Goal: Task Accomplishment & Management: Use online tool/utility

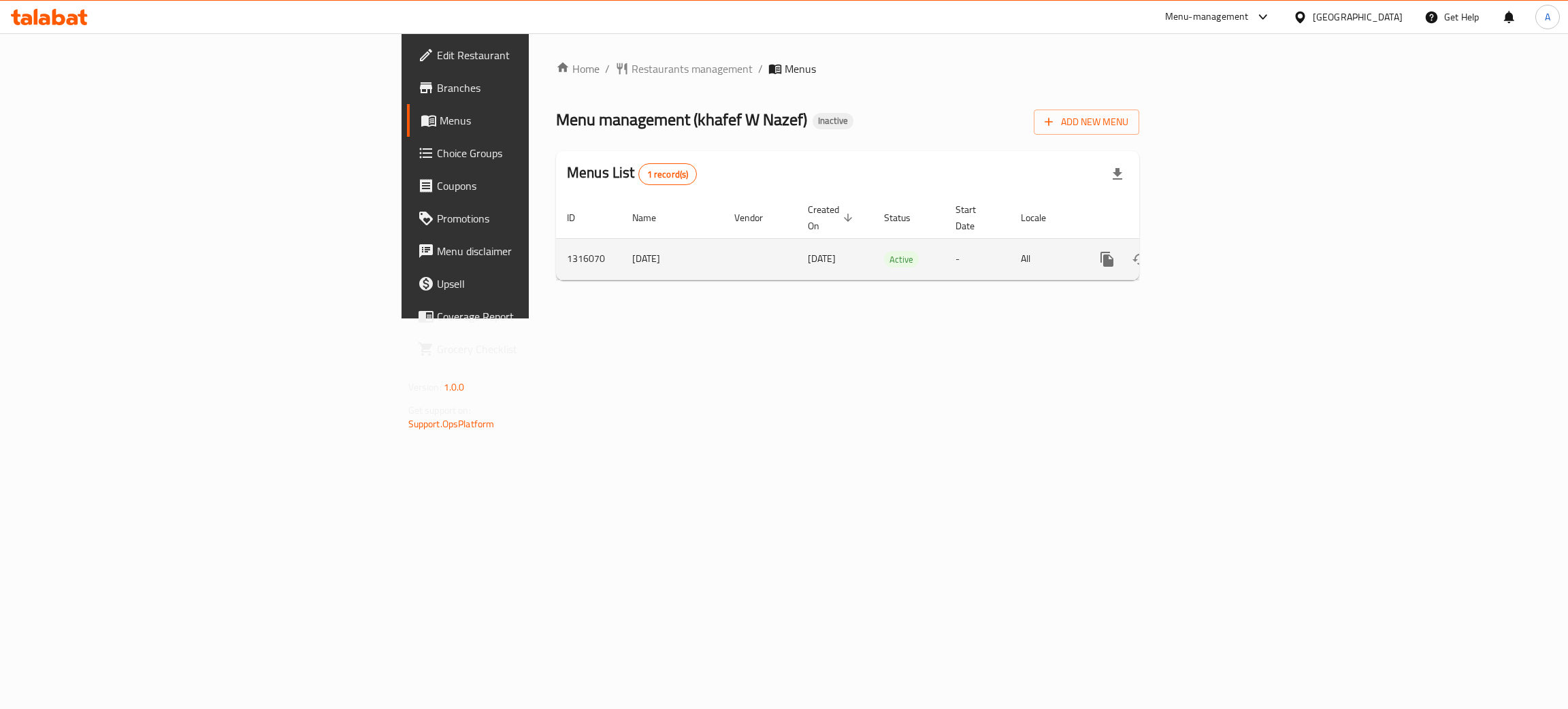
click at [1211, 253] on icon "enhanced table" at bounding box center [1206, 260] width 13 height 13
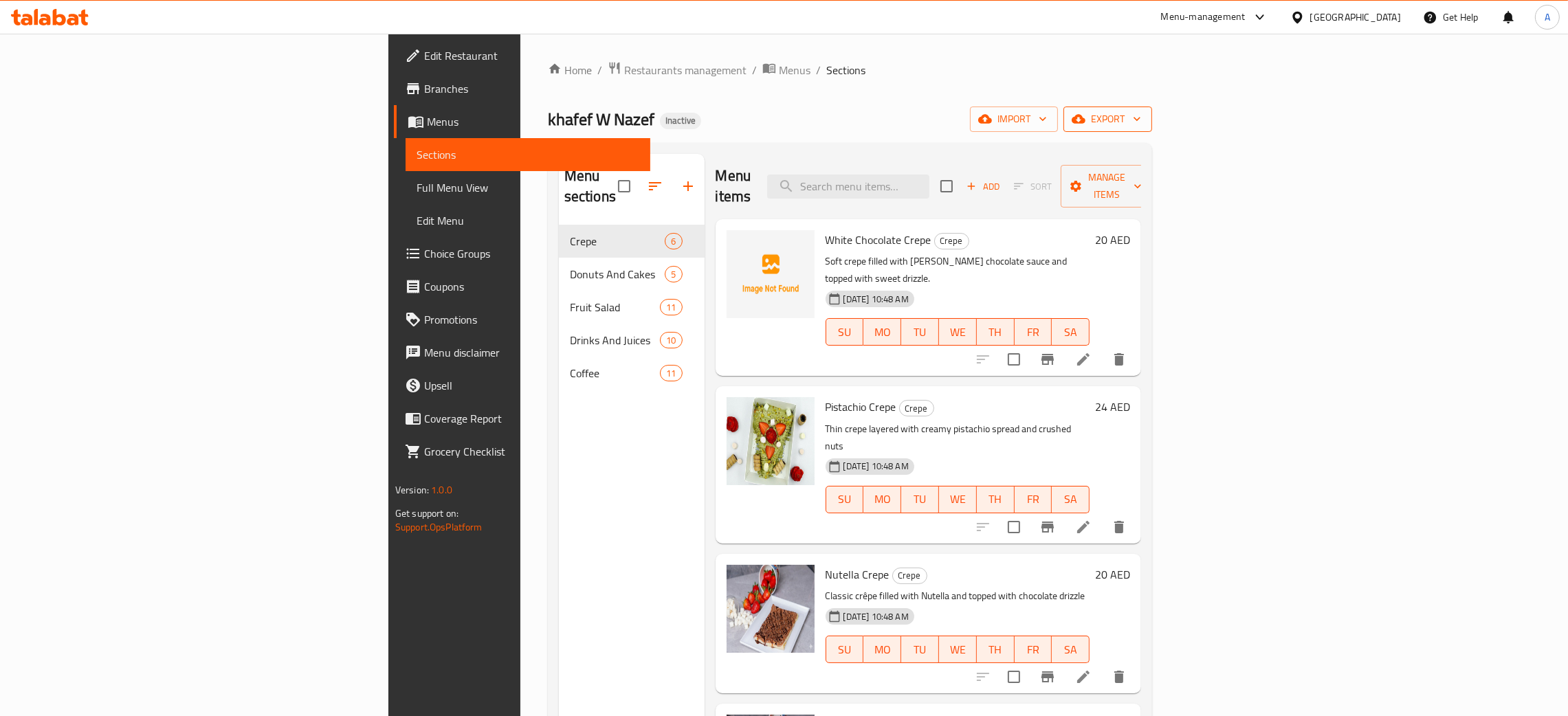
click at [1144, 113] on icon "button" at bounding box center [1137, 119] width 13 height 13
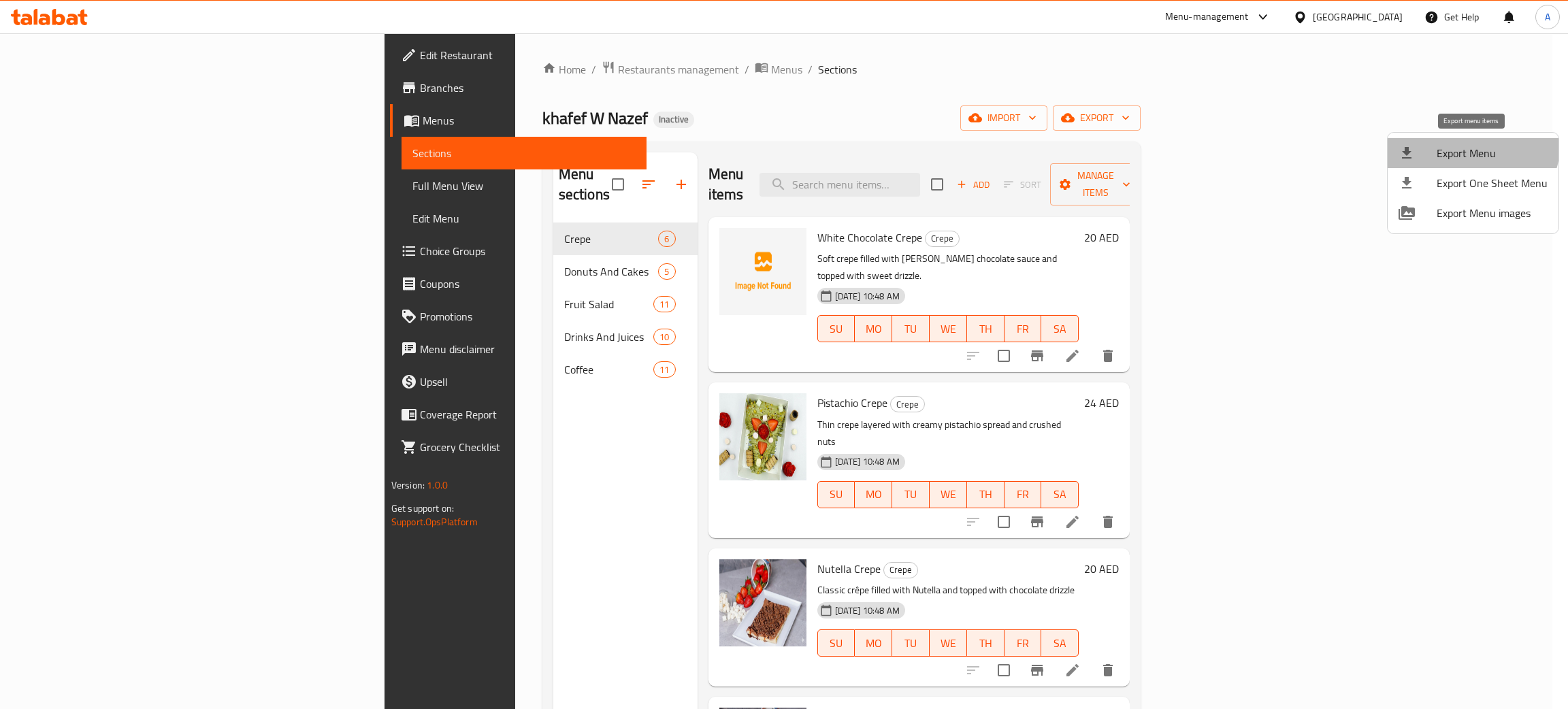
click at [1455, 140] on li "Export Menu" at bounding box center [1473, 153] width 171 height 30
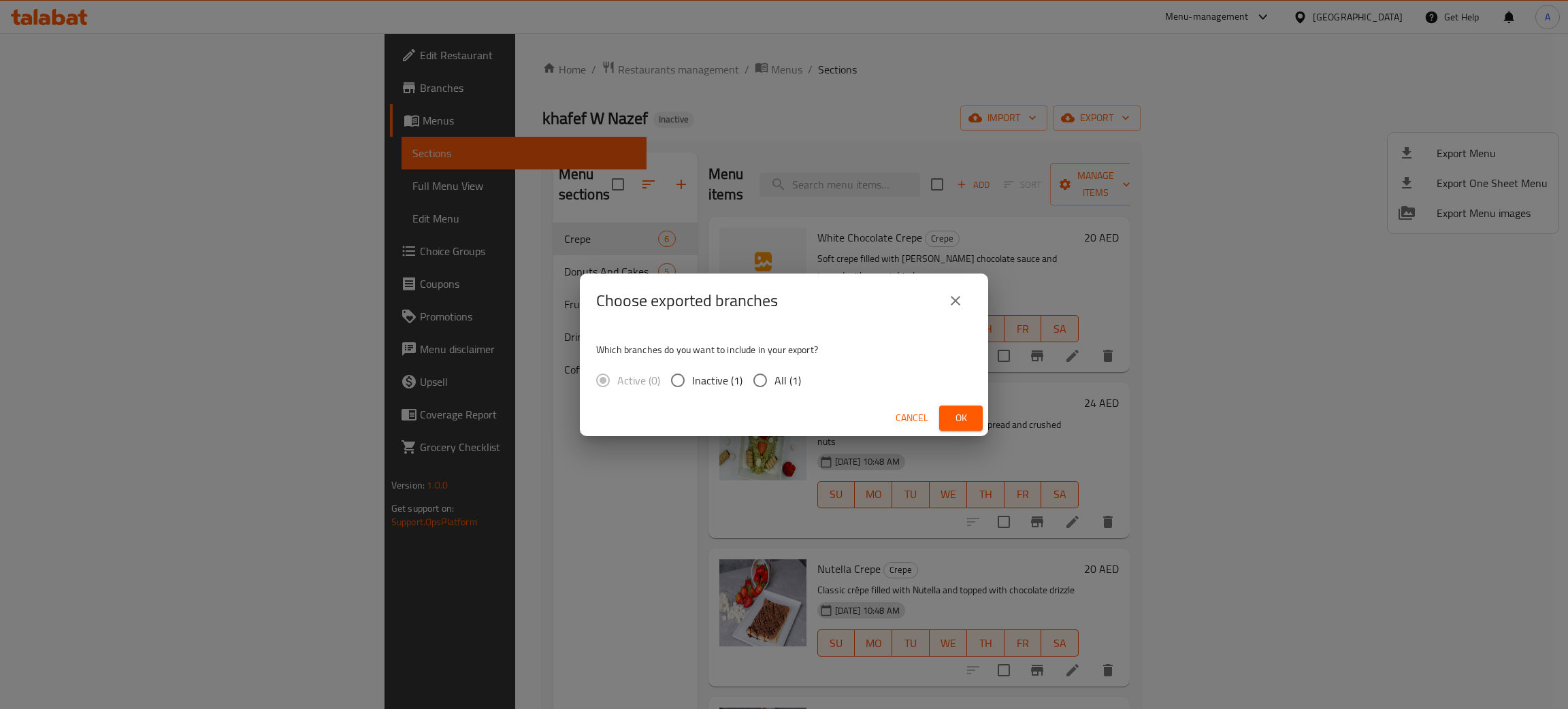
click at [978, 423] on button "Ok" at bounding box center [961, 419] width 43 height 25
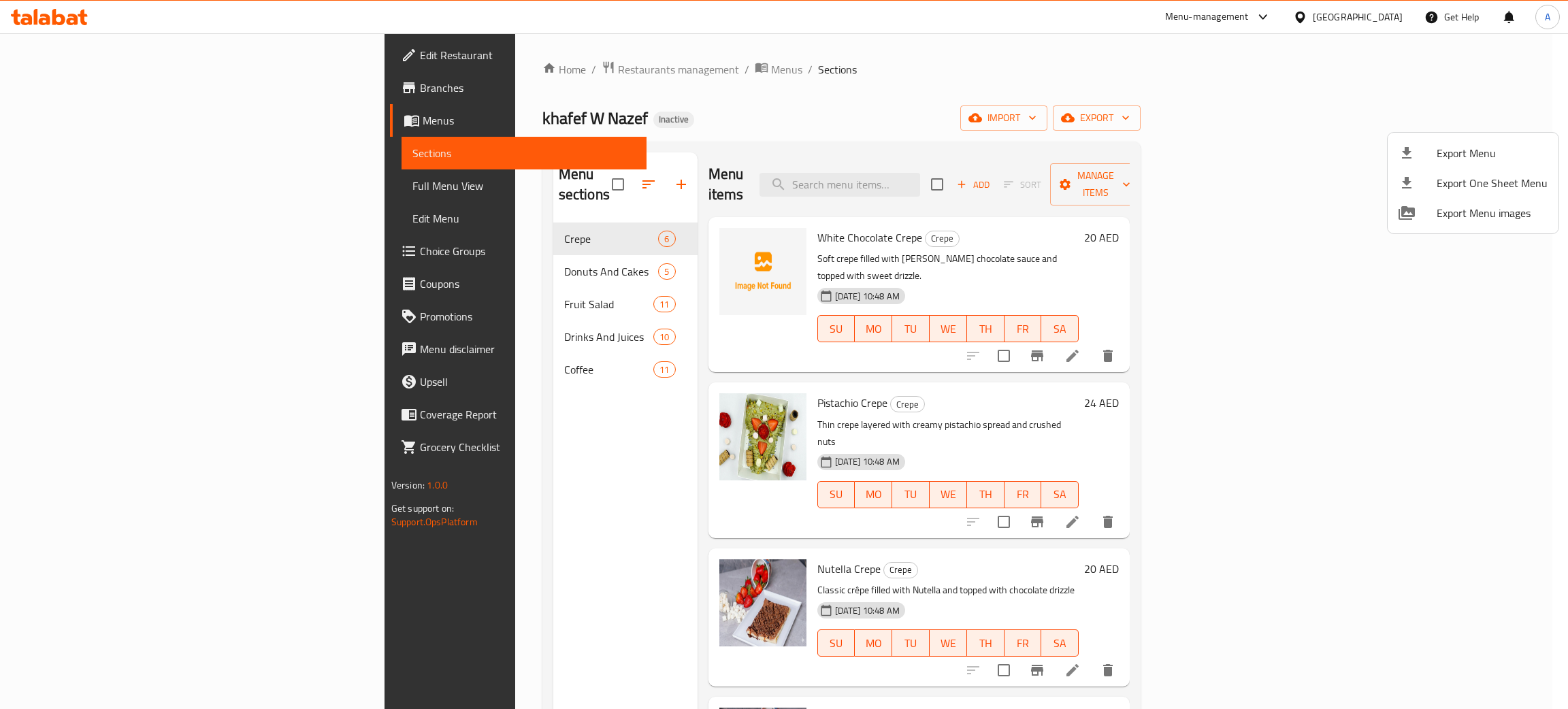
click at [1360, 20] on div at bounding box center [784, 354] width 1568 height 709
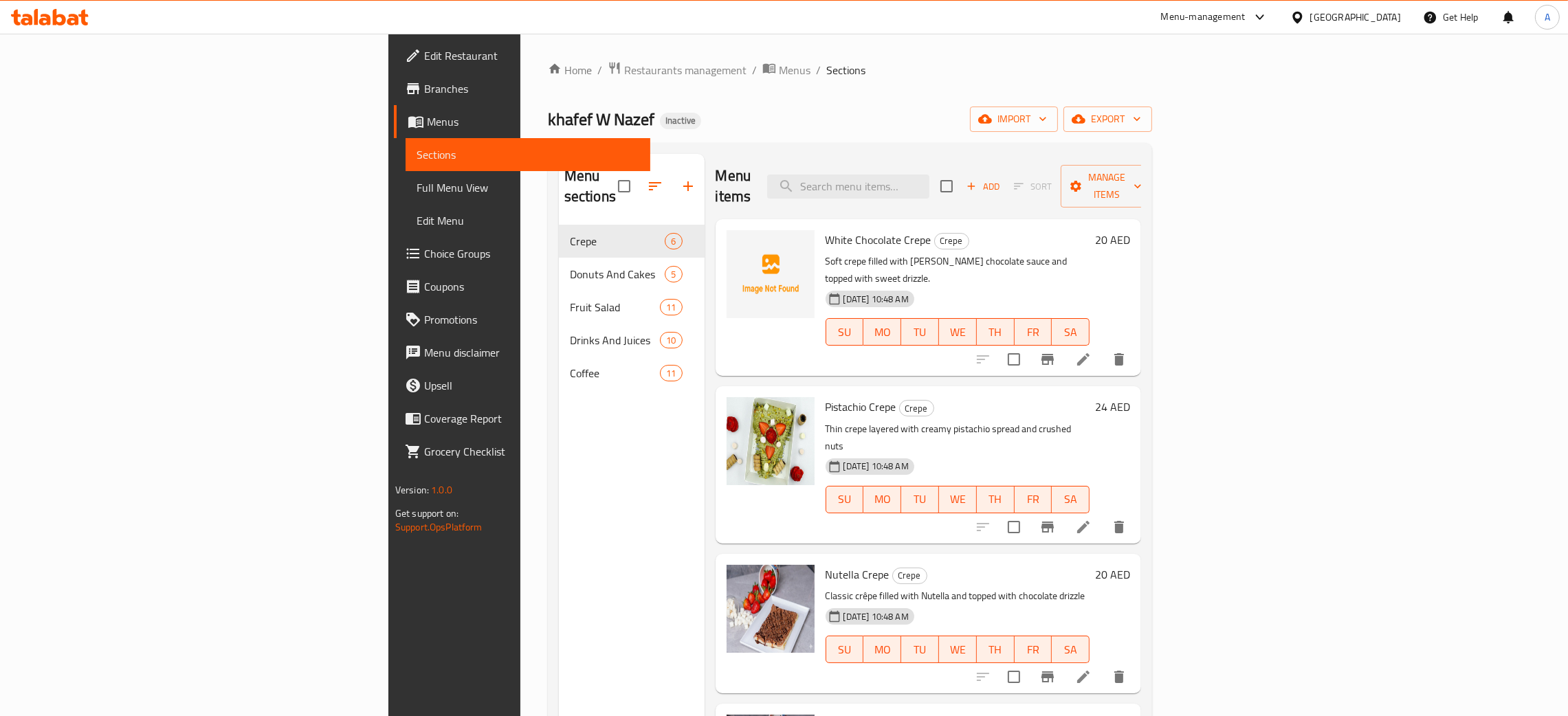
click at [1368, 15] on div "[GEOGRAPHIC_DATA]" at bounding box center [1356, 17] width 90 height 15
click at [1227, 296] on div "[GEOGRAPHIC_DATA]" at bounding box center [1297, 301] width 206 height 32
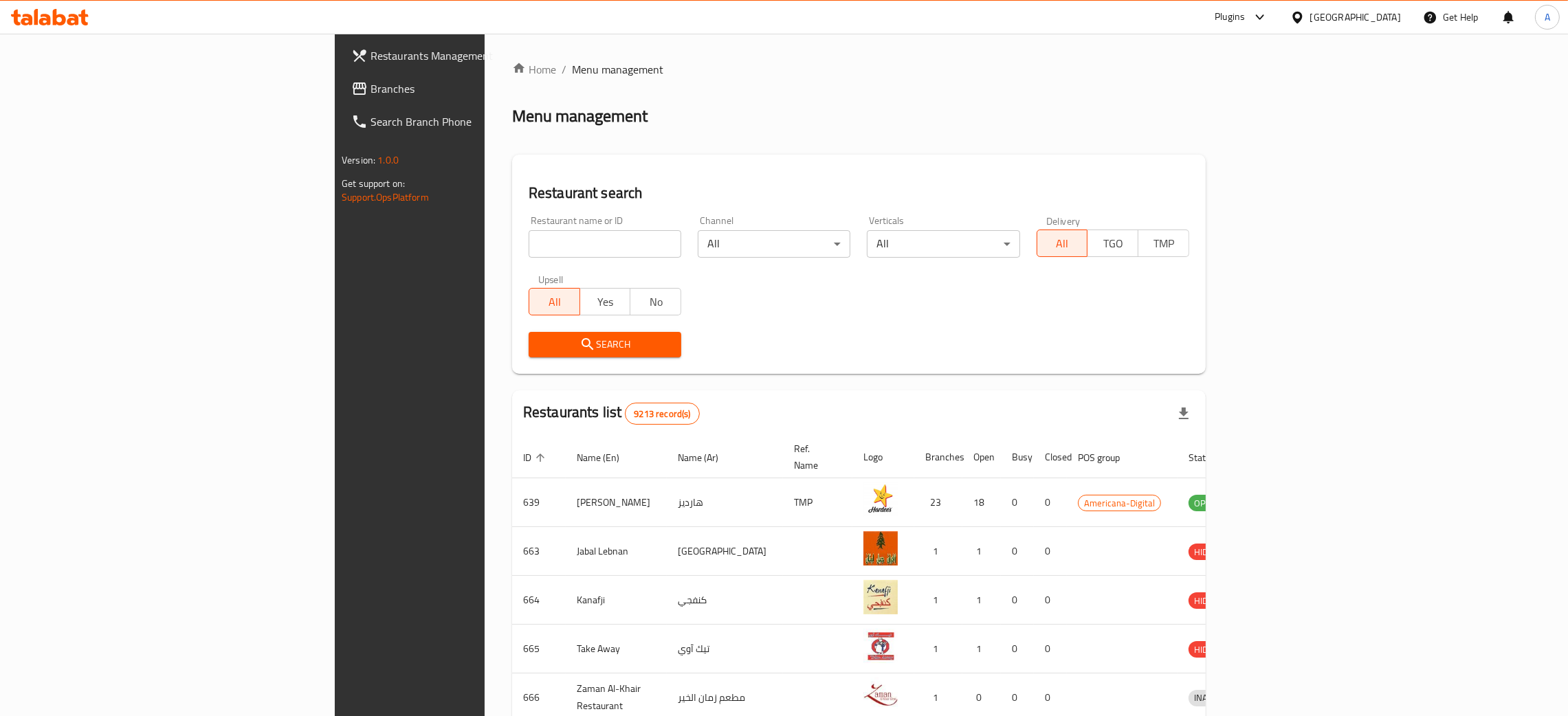
click at [529, 229] on div "Restaurant name or ID Restaurant name or ID" at bounding box center [605, 236] width 153 height 42
click at [529, 231] on input "search" at bounding box center [605, 244] width 153 height 28
paste input "SAVVA COFFEE HOUSE"
type input "SAVVA COFFEE HOUSE"
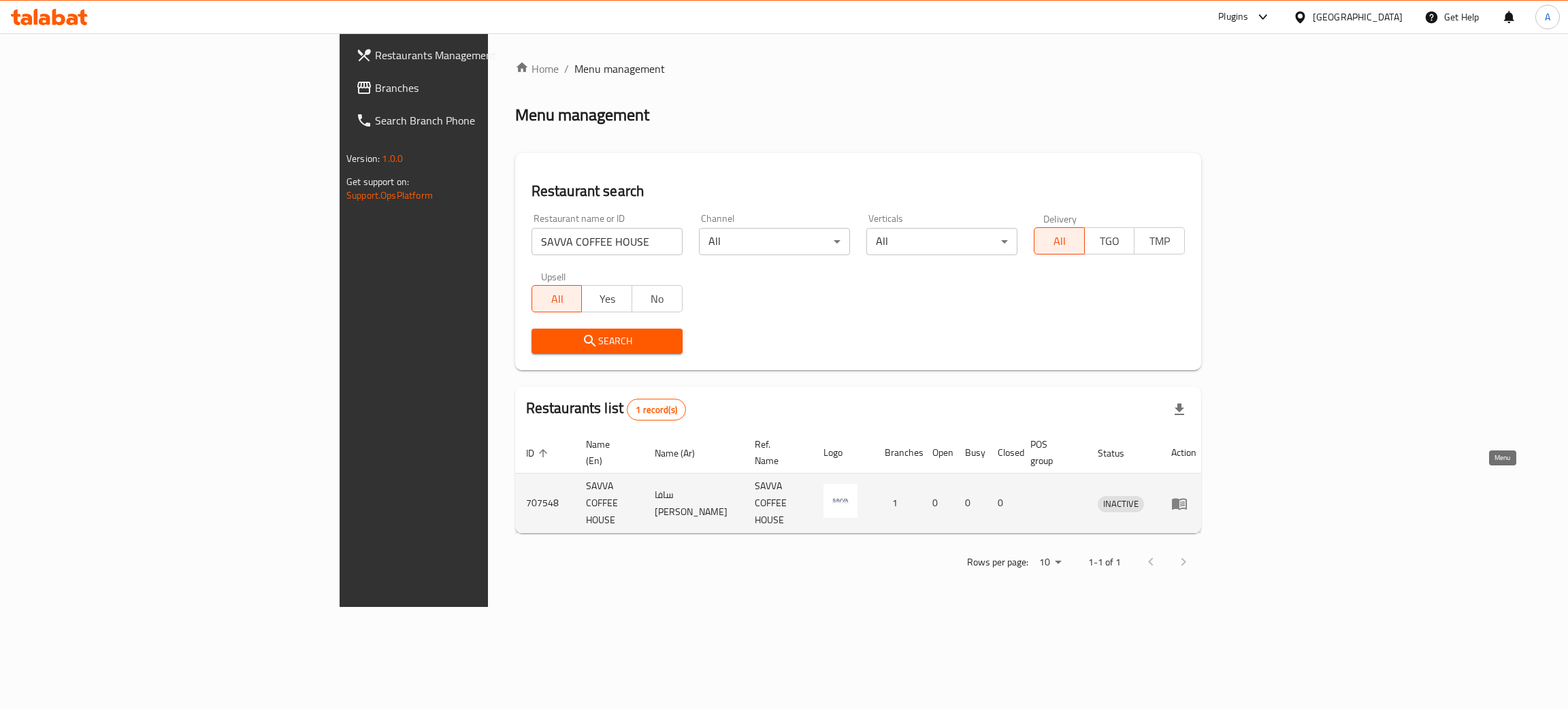
click at [1187, 496] on icon "enhanced table" at bounding box center [1179, 503] width 16 height 16
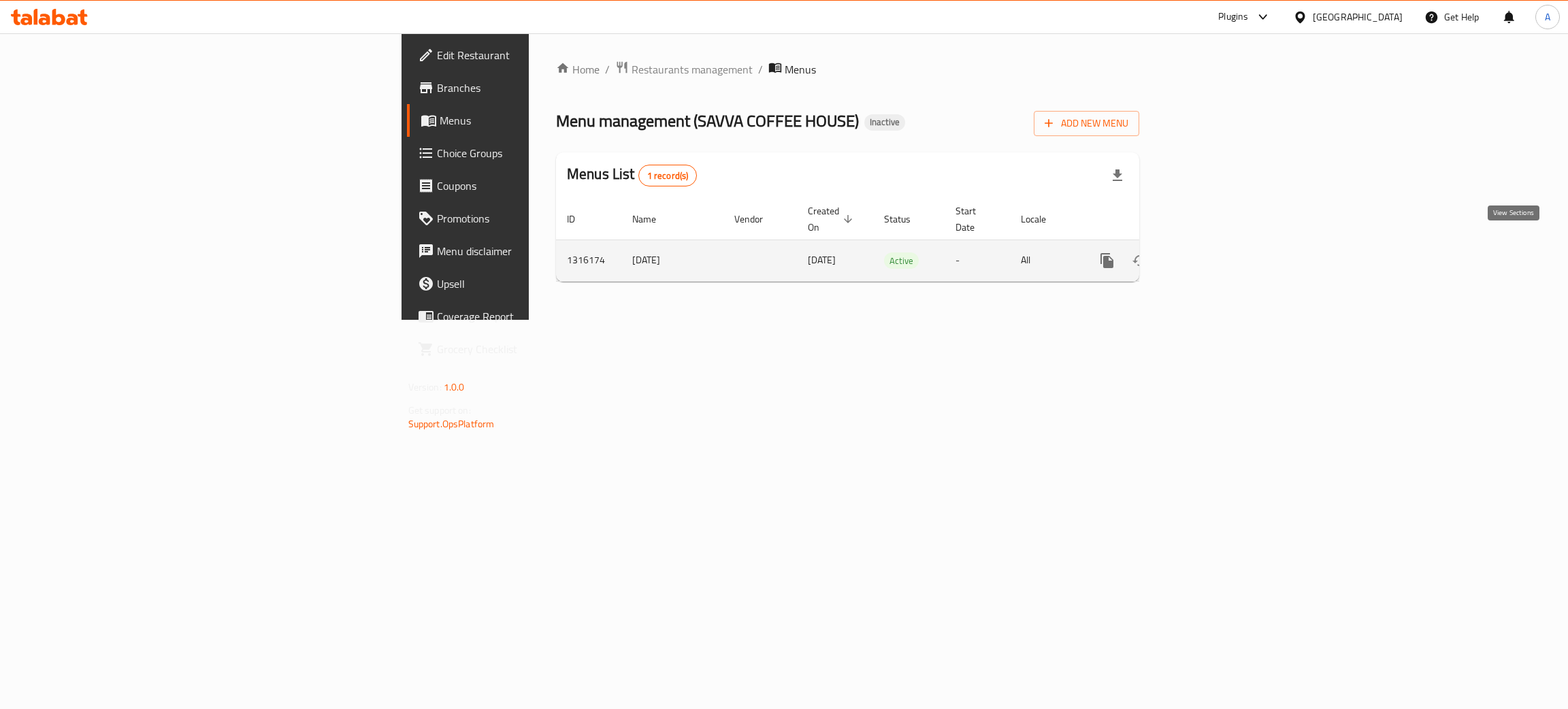
click at [1213, 253] on icon "enhanced table" at bounding box center [1205, 260] width 16 height 16
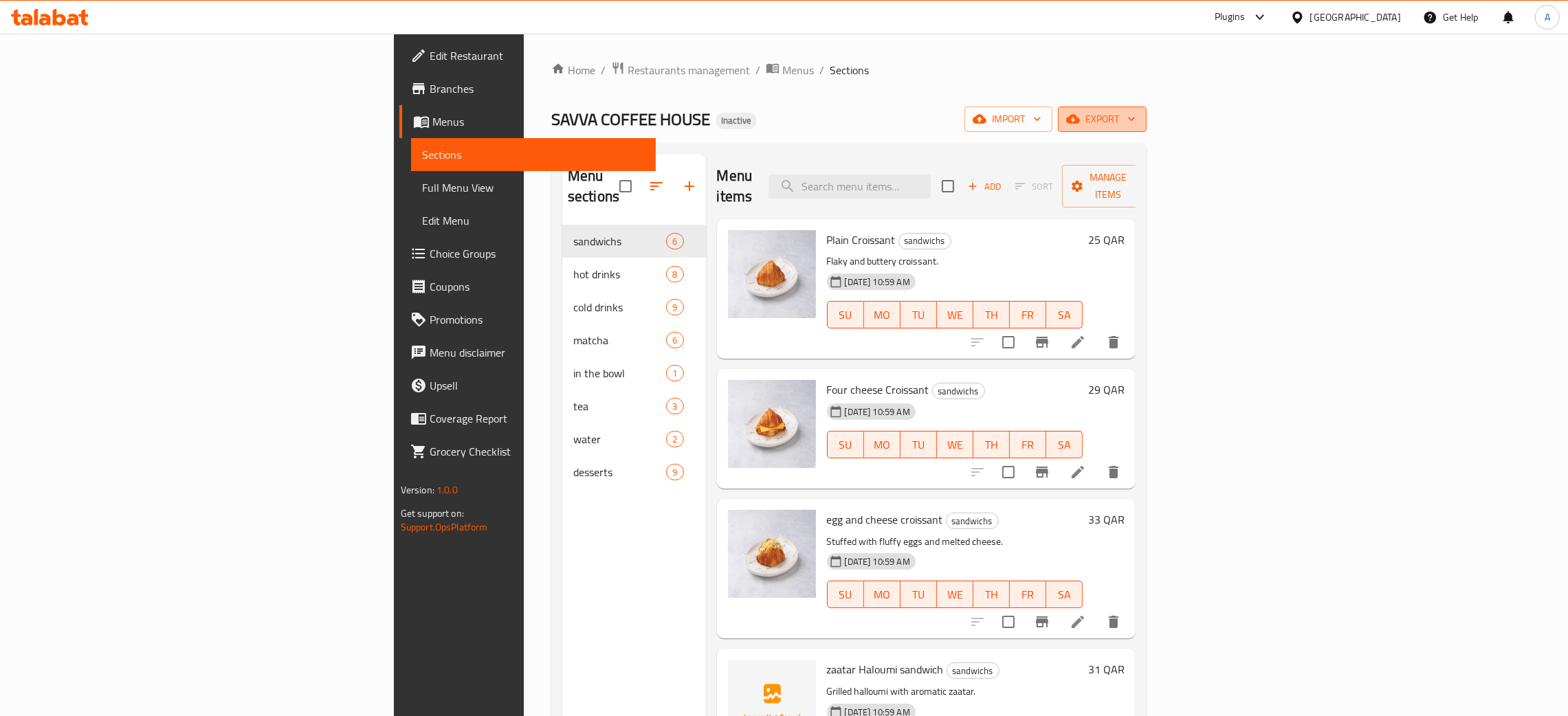
click at [1138, 115] on icon "button" at bounding box center [1131, 119] width 13 height 13
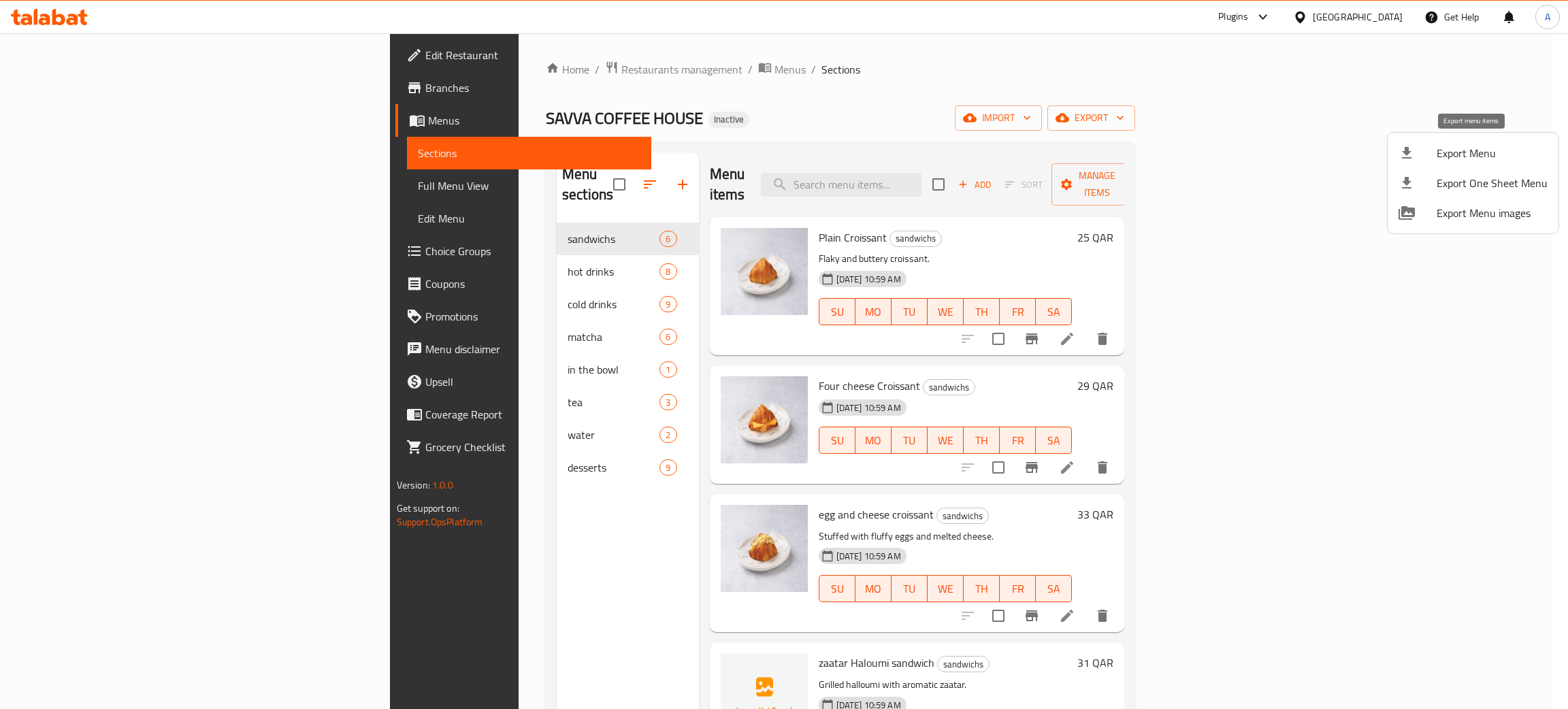
click at [1439, 147] on span "Export Menu" at bounding box center [1492, 153] width 111 height 16
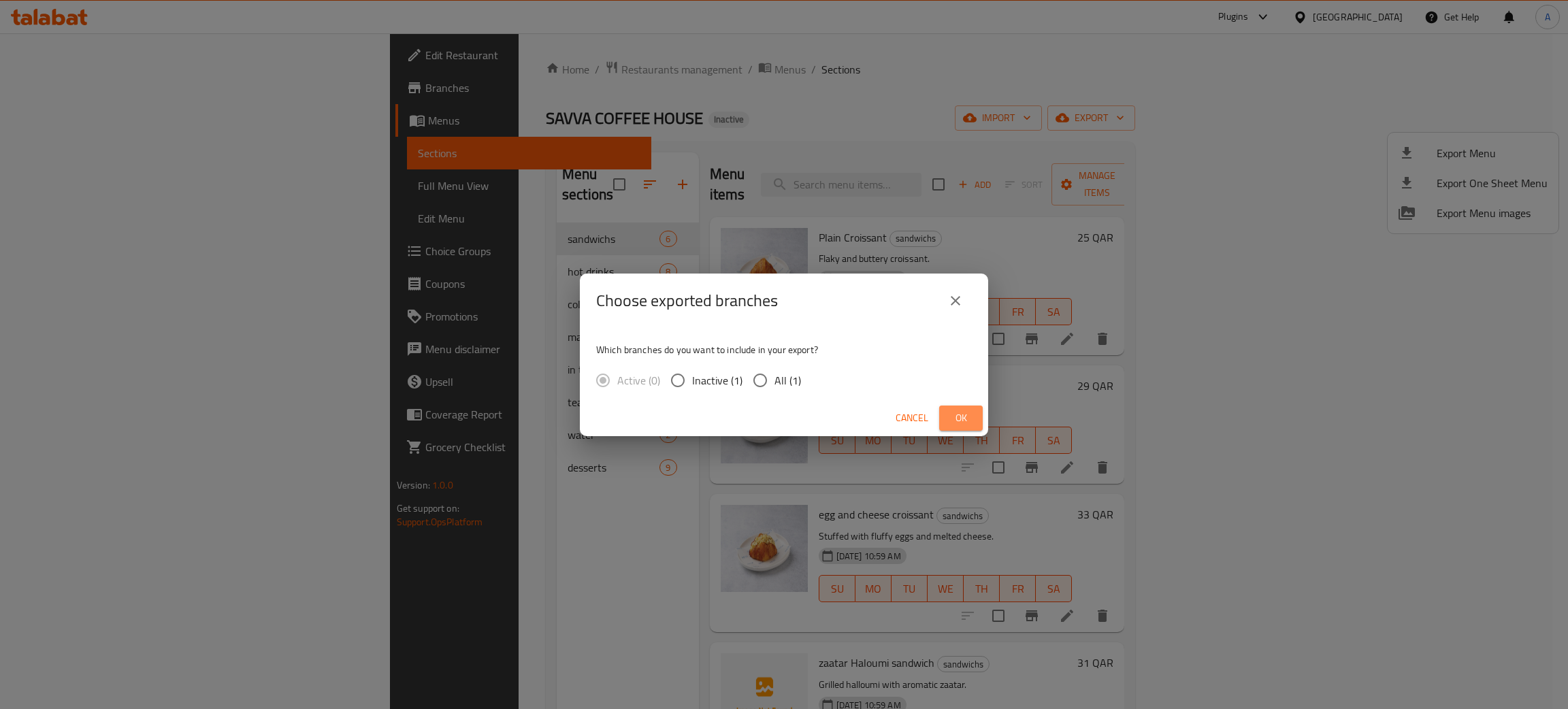
click at [962, 416] on span "Ok" at bounding box center [961, 418] width 22 height 17
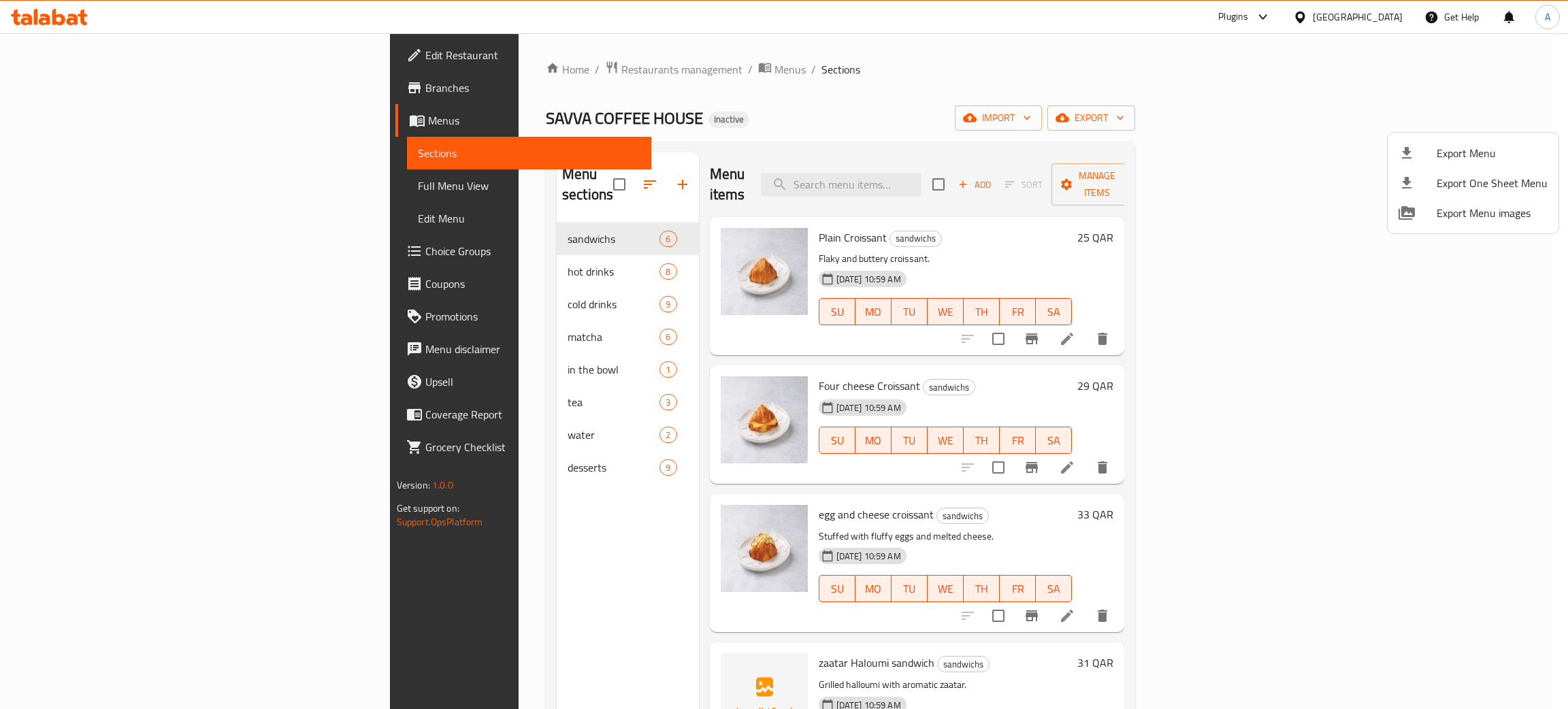
click at [444, 441] on div at bounding box center [784, 354] width 1568 height 709
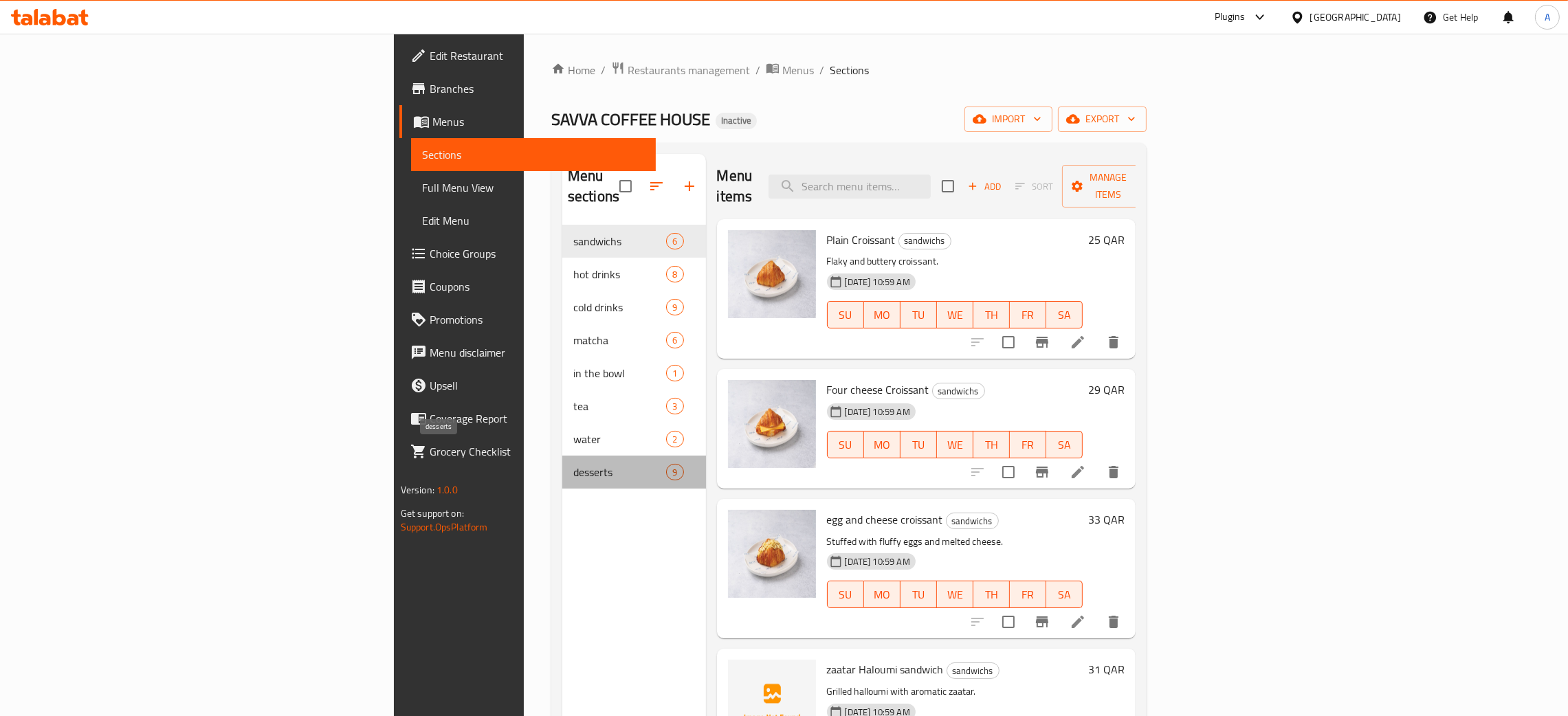
click at [573, 464] on span "desserts" at bounding box center [619, 471] width 93 height 16
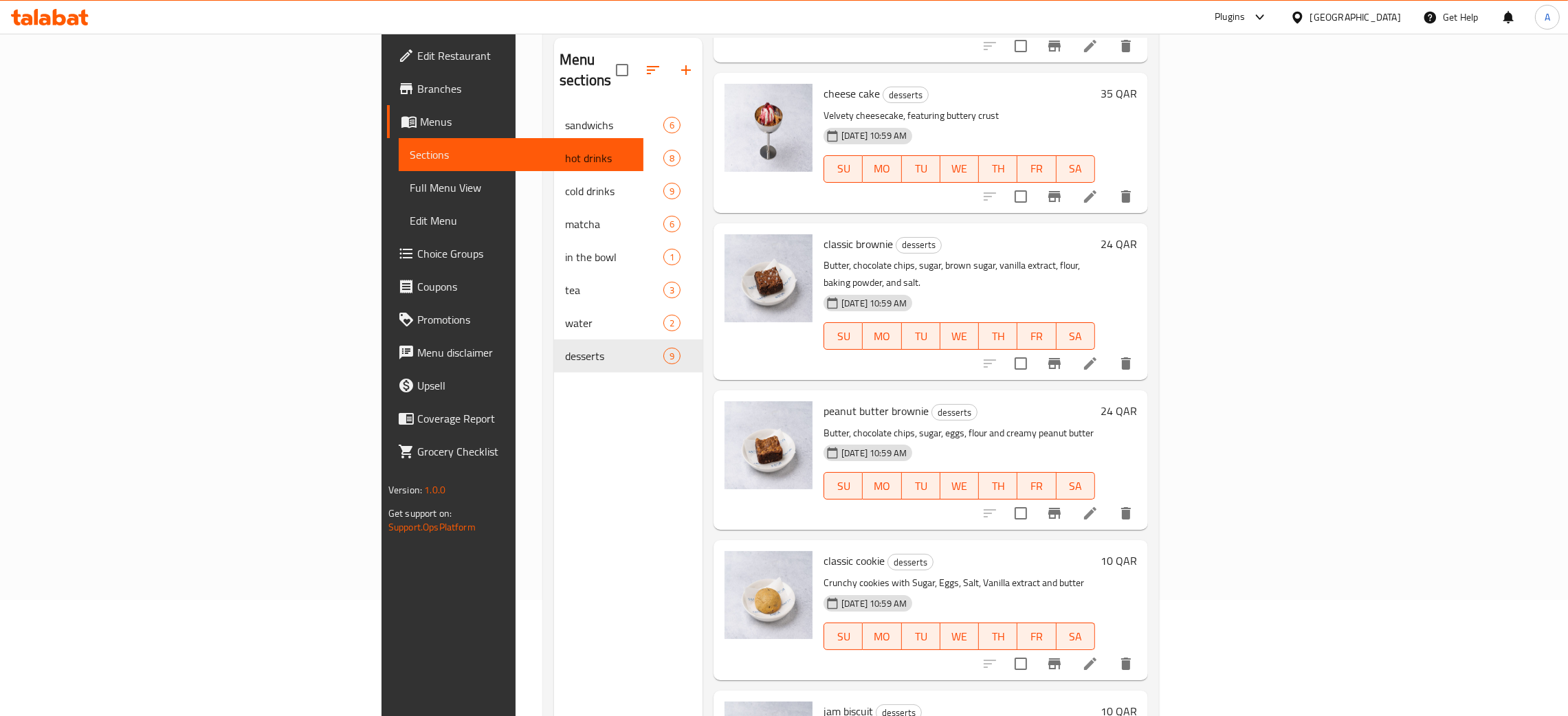
scroll to position [194, 0]
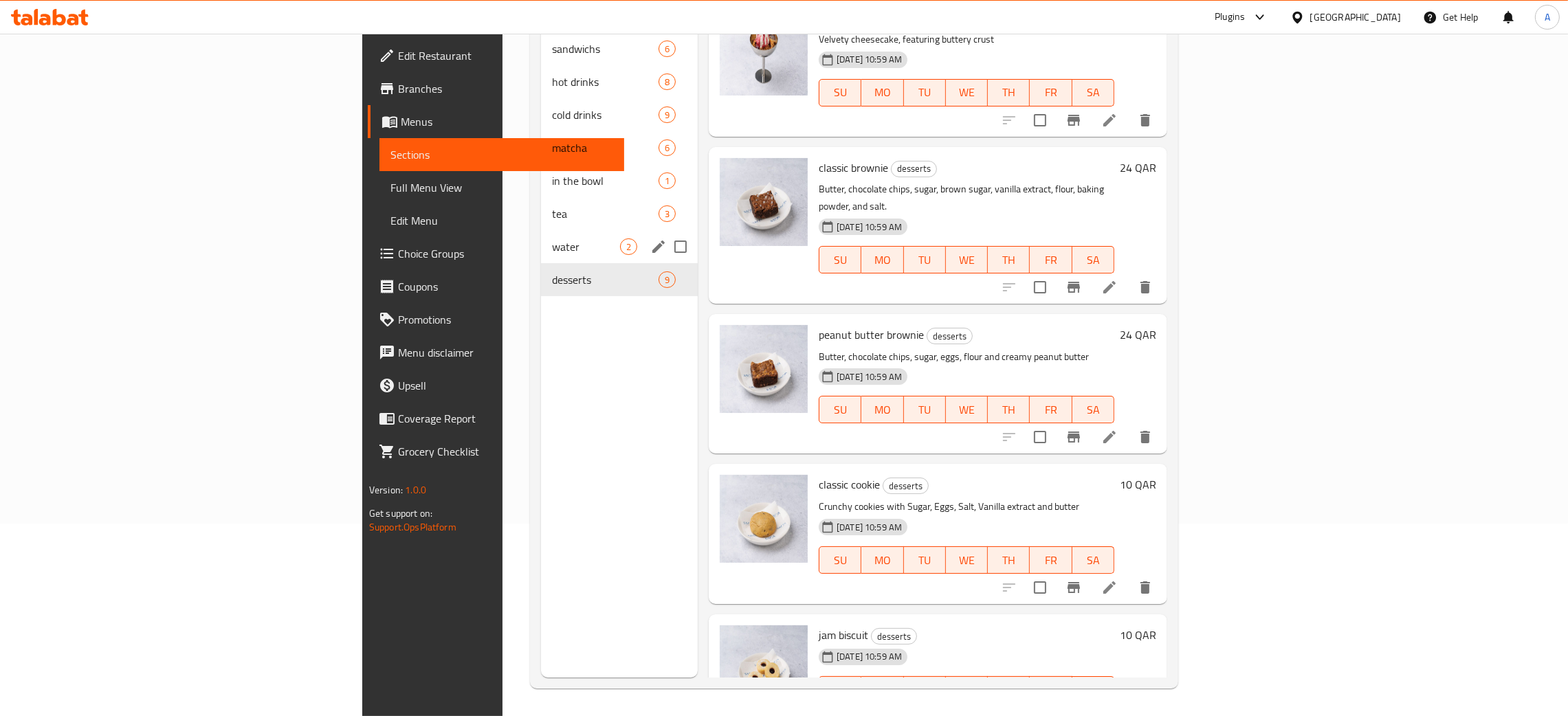
click at [541, 237] on div "water 2" at bounding box center [619, 247] width 157 height 33
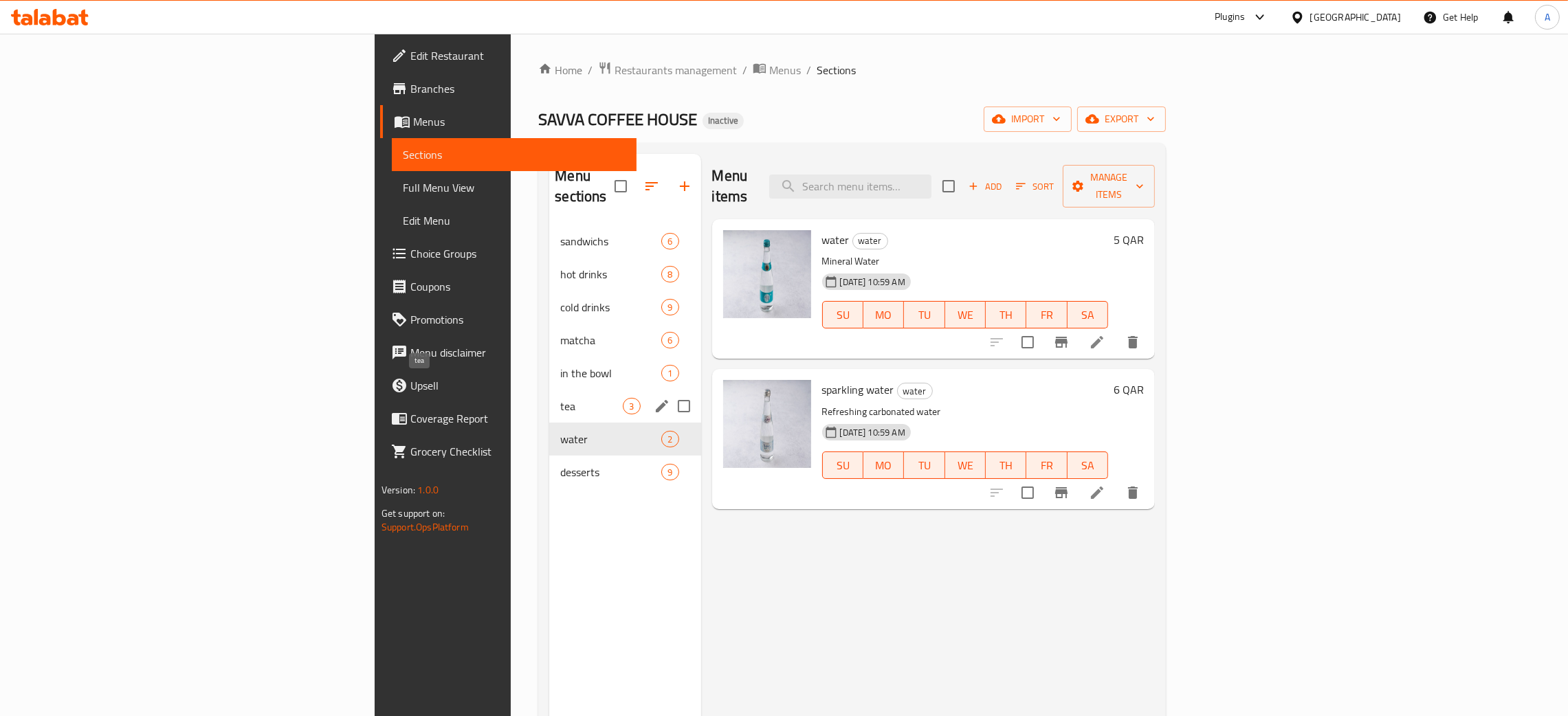
click at [561, 398] on span "tea" at bounding box center [592, 406] width 62 height 16
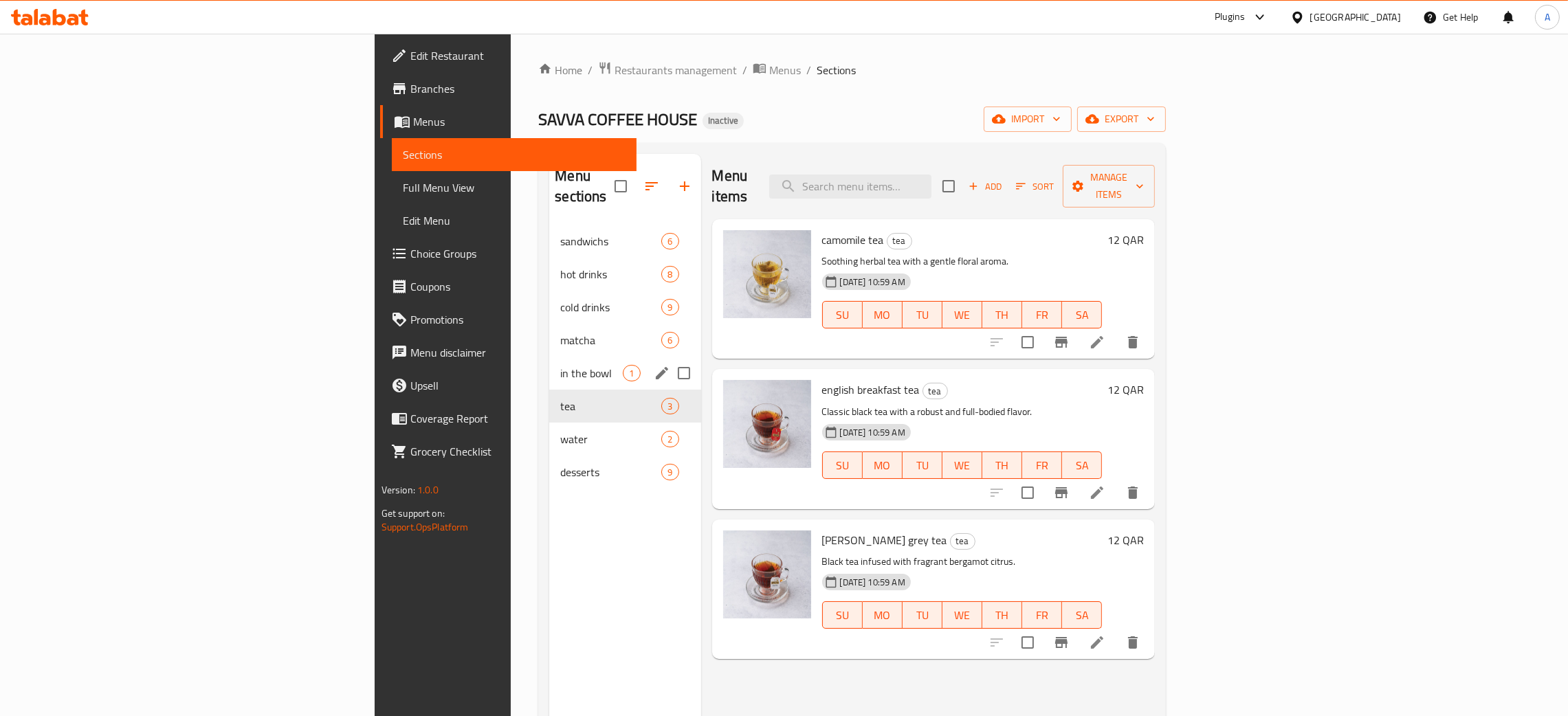
click at [561, 365] on span "in the bowl" at bounding box center [592, 372] width 62 height 16
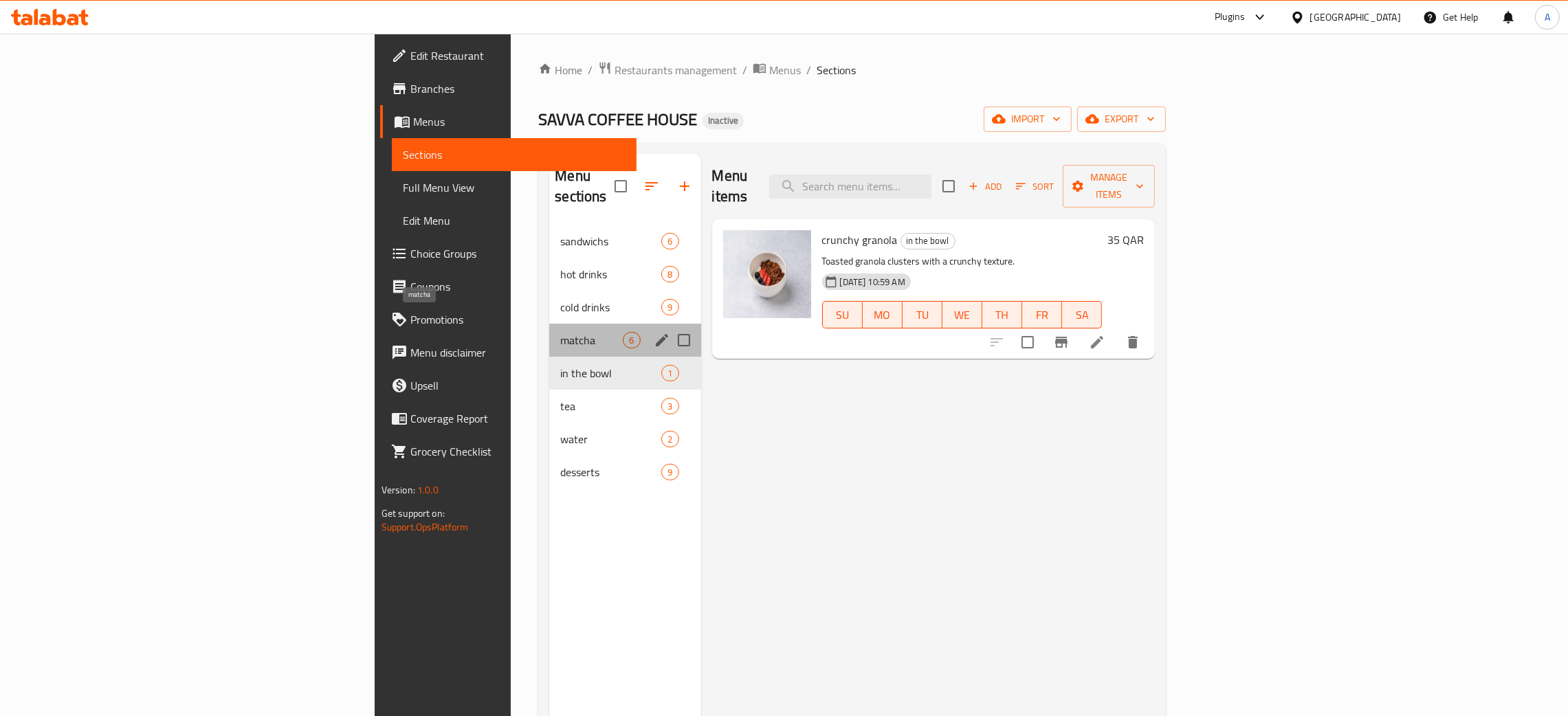
click at [561, 332] on span "matcha" at bounding box center [592, 340] width 62 height 16
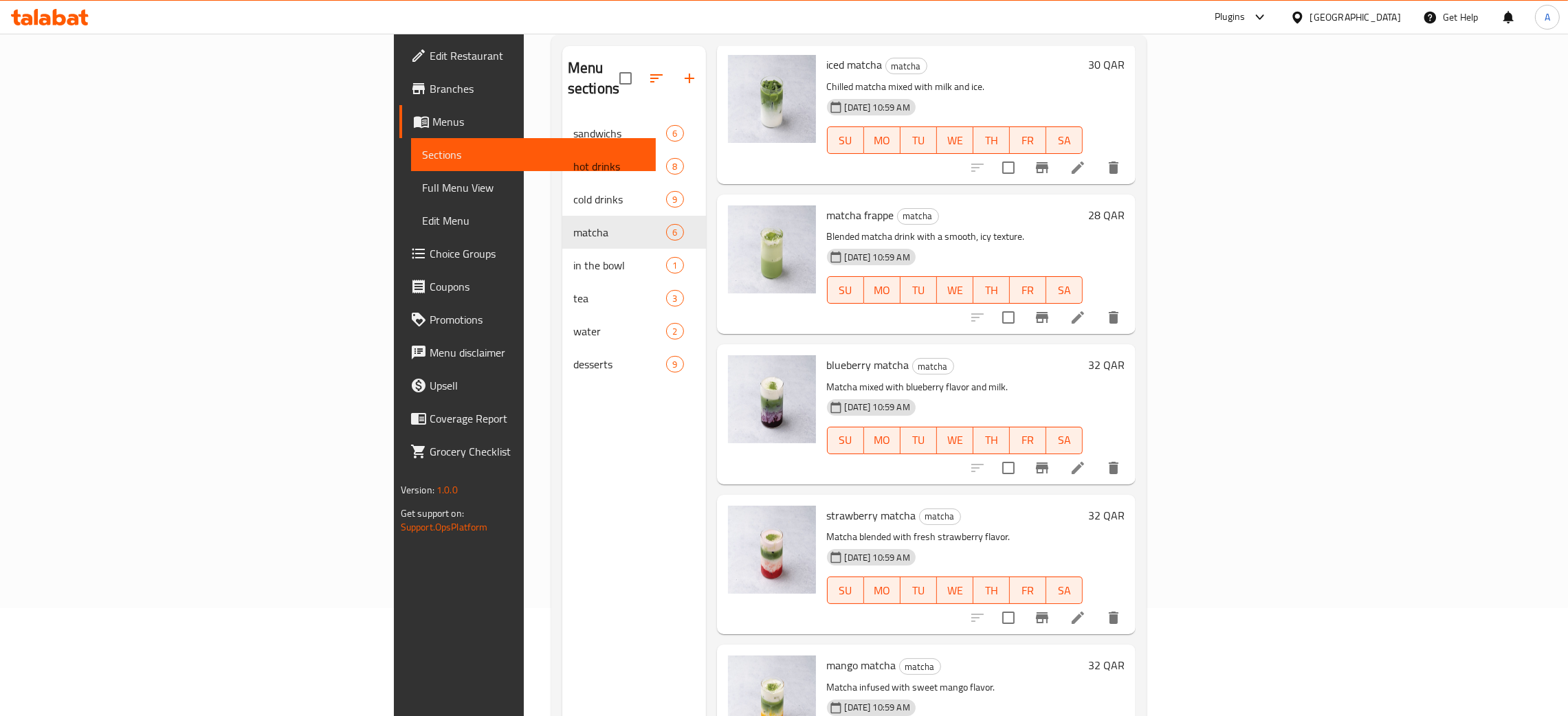
scroll to position [194, 0]
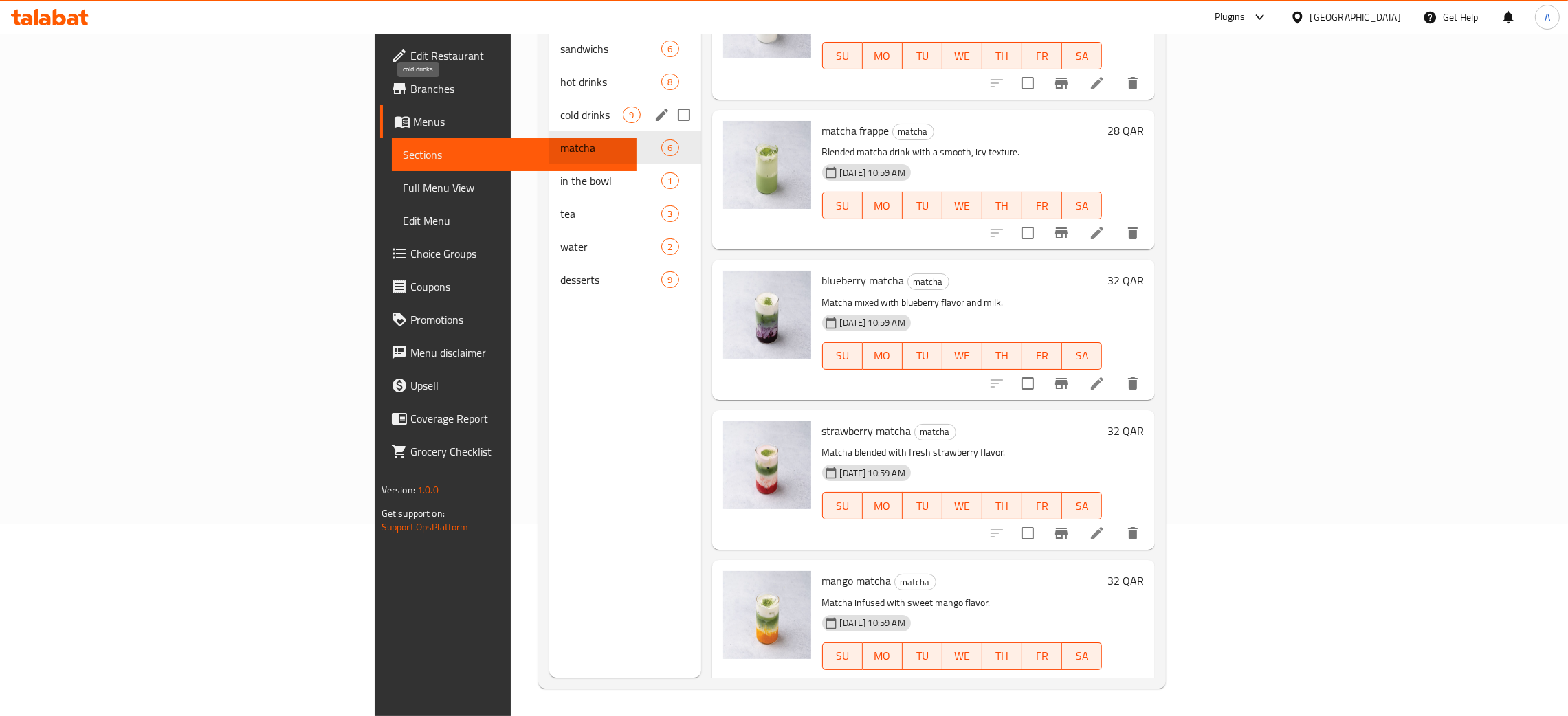
click at [561, 107] on span "cold drinks" at bounding box center [592, 115] width 62 height 16
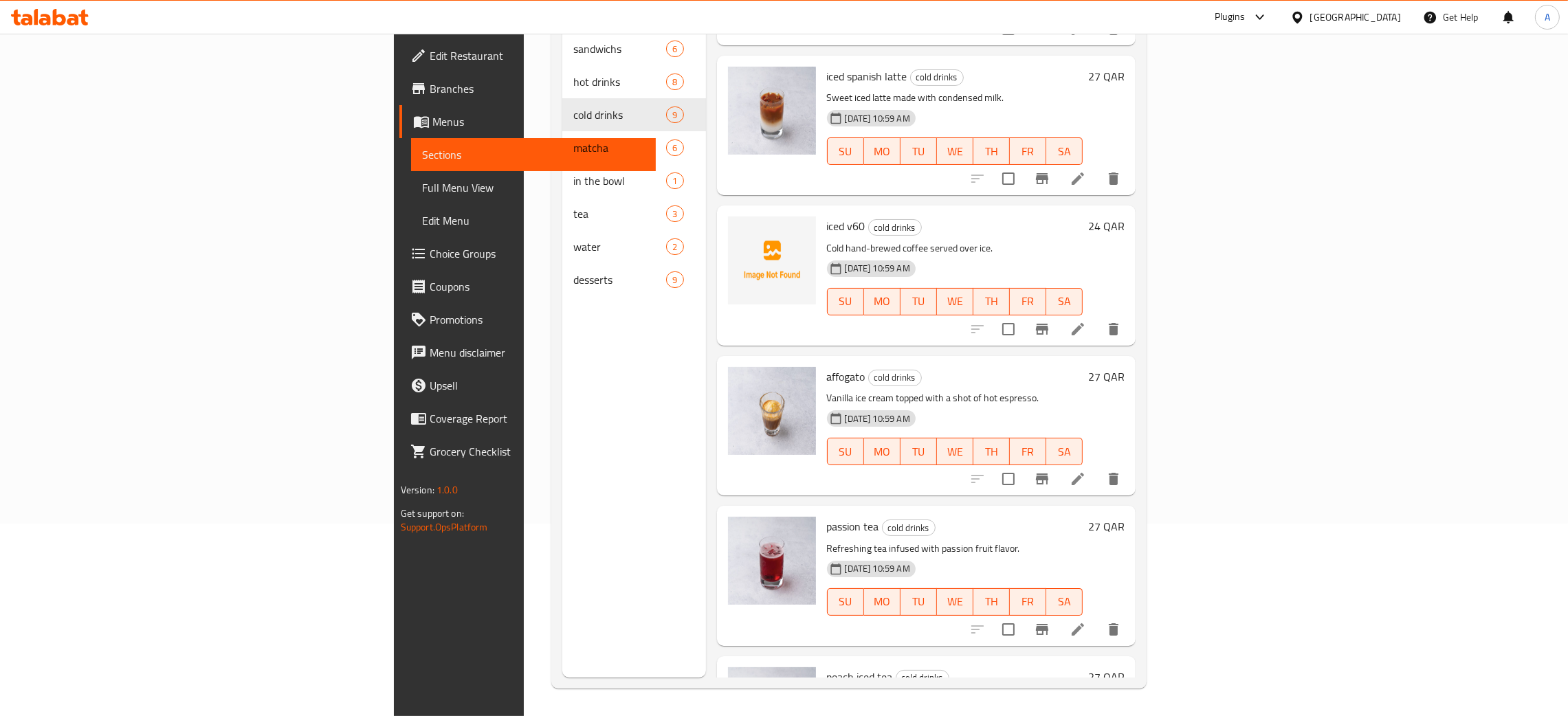
scroll to position [255, 0]
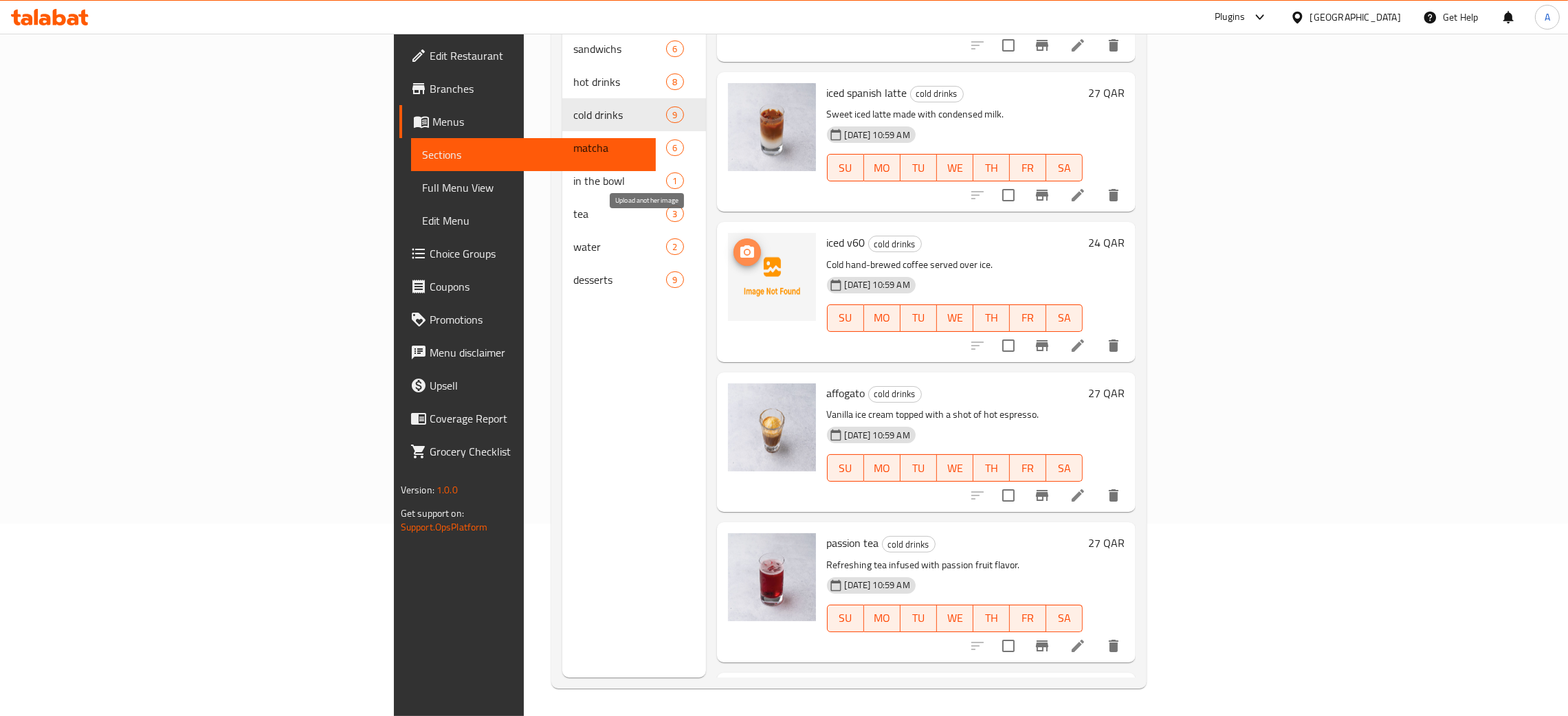
click at [739, 244] on icon "upload picture" at bounding box center [747, 252] width 16 height 16
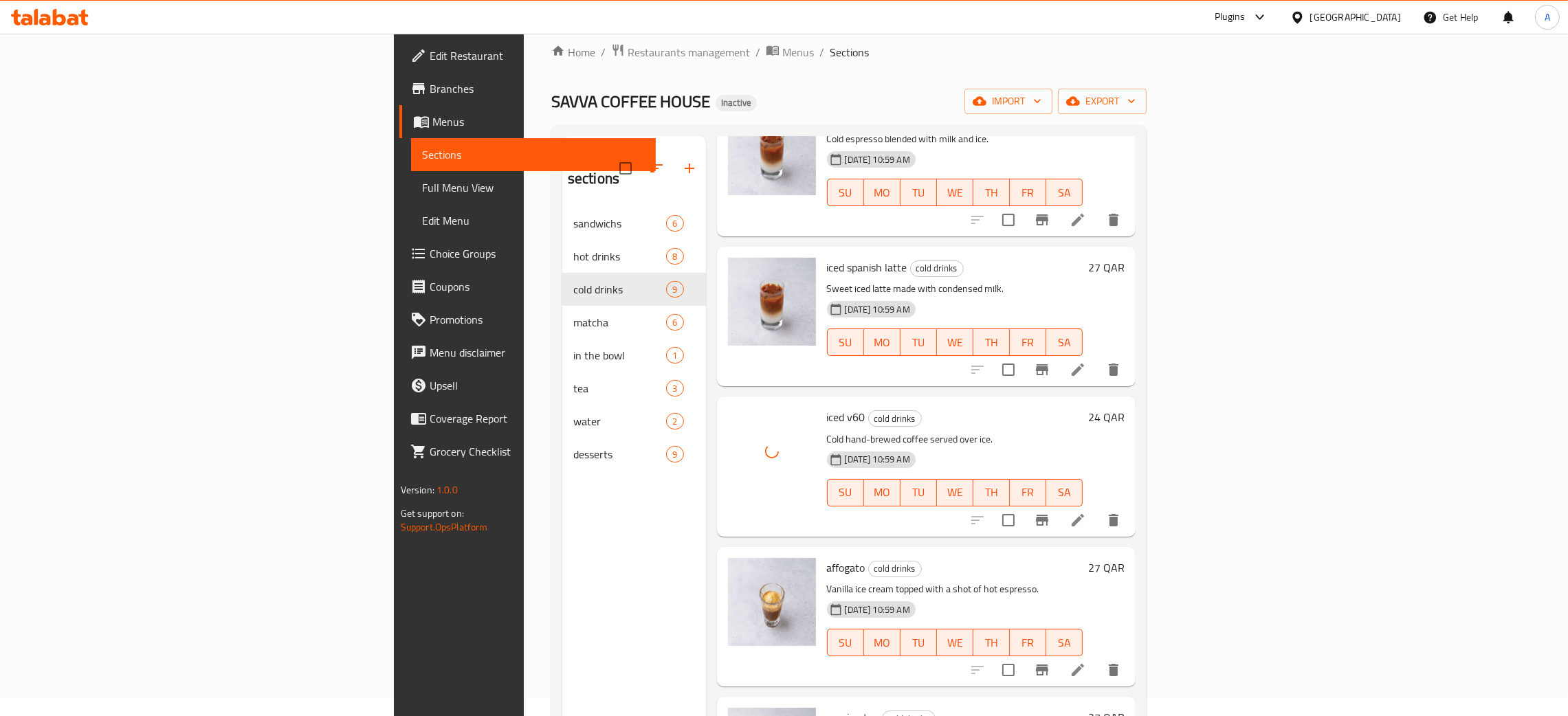
scroll to position [0, 0]
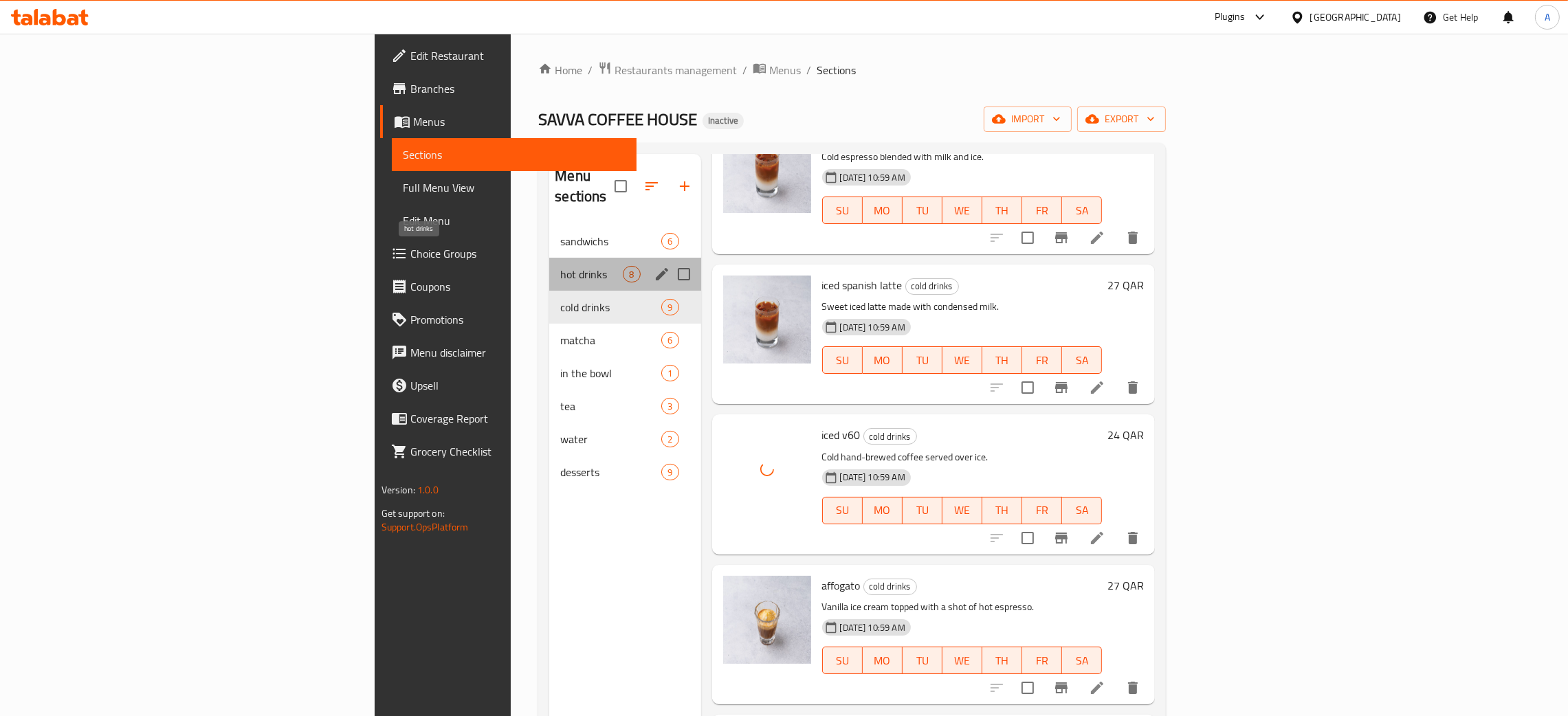
click at [561, 266] on span "hot drinks" at bounding box center [592, 274] width 62 height 16
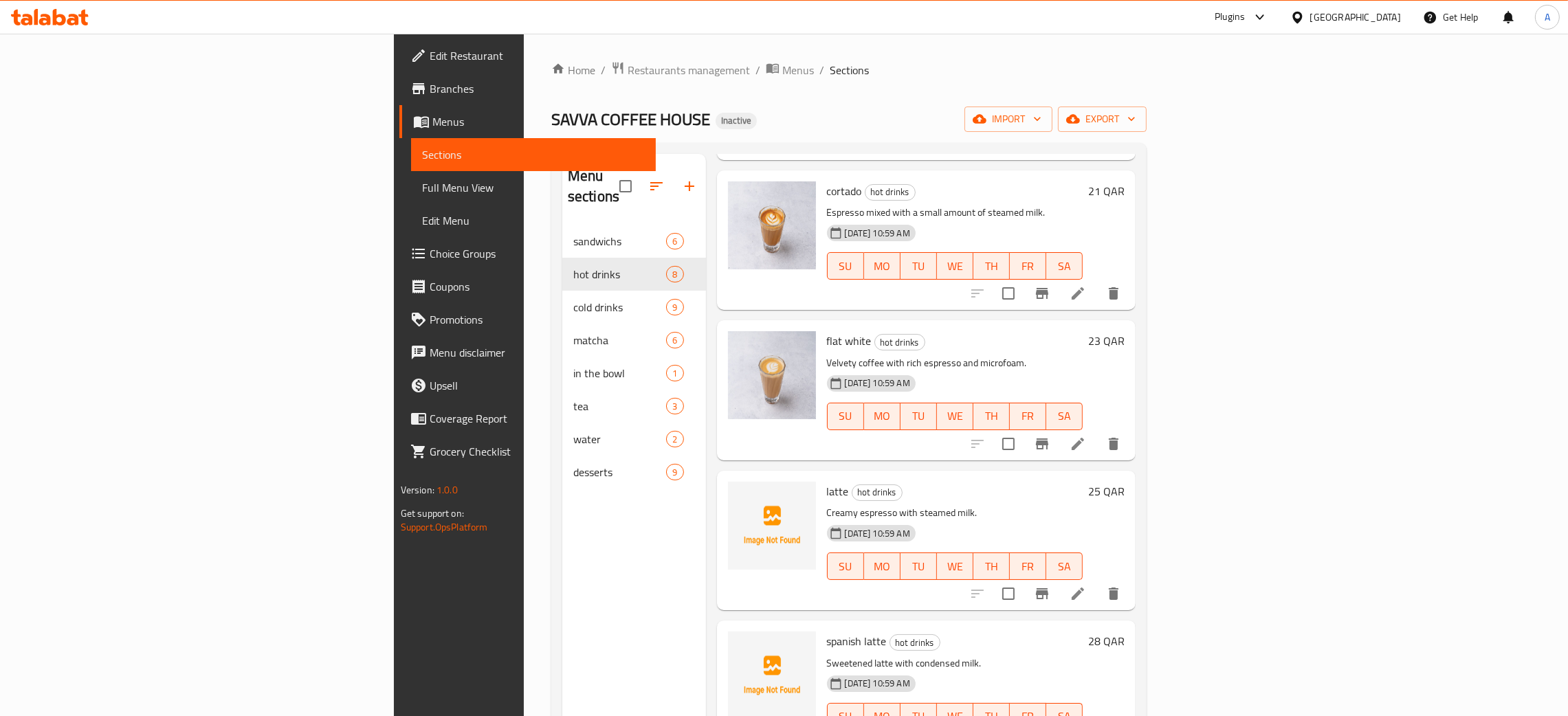
scroll to position [462, 0]
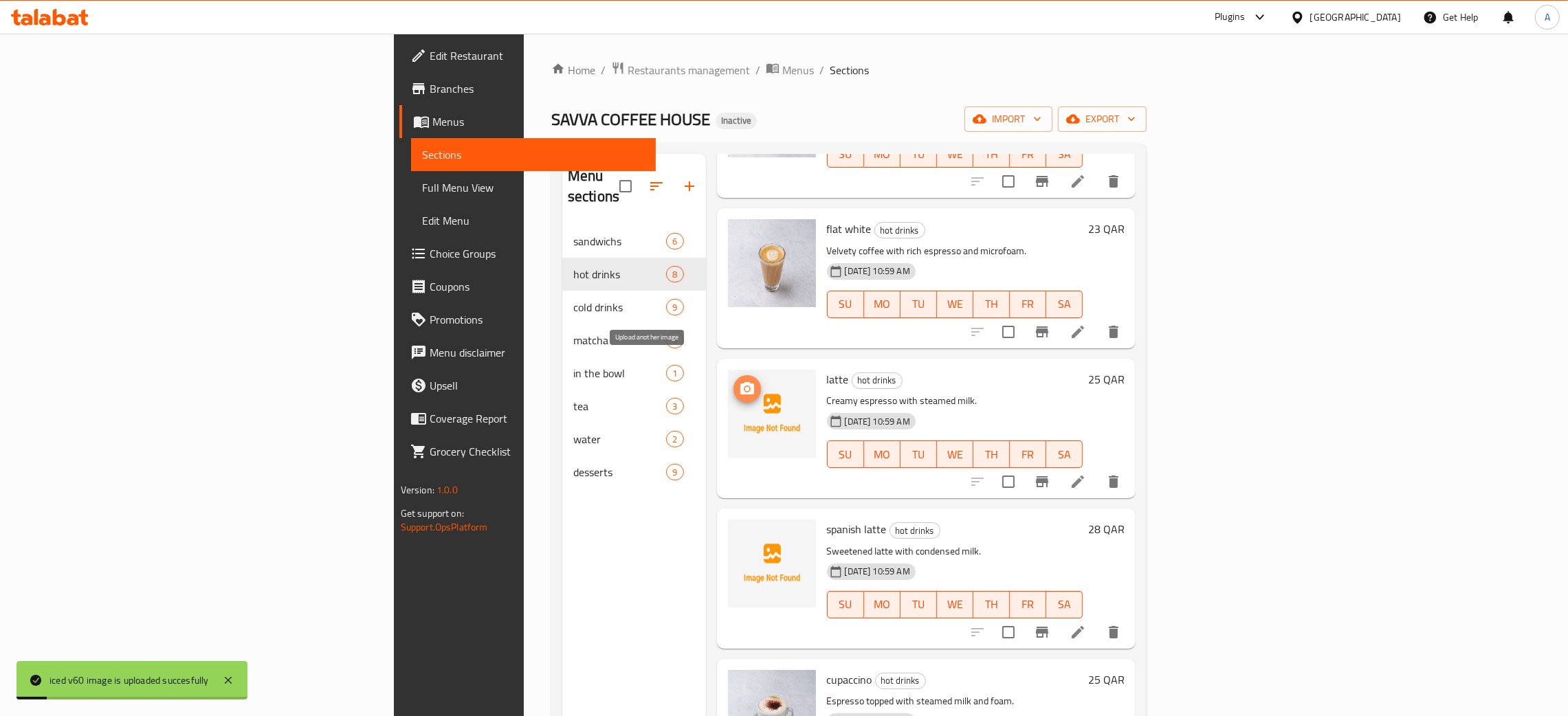
click at [740, 382] on icon "upload picture" at bounding box center [747, 389] width 13 height 13
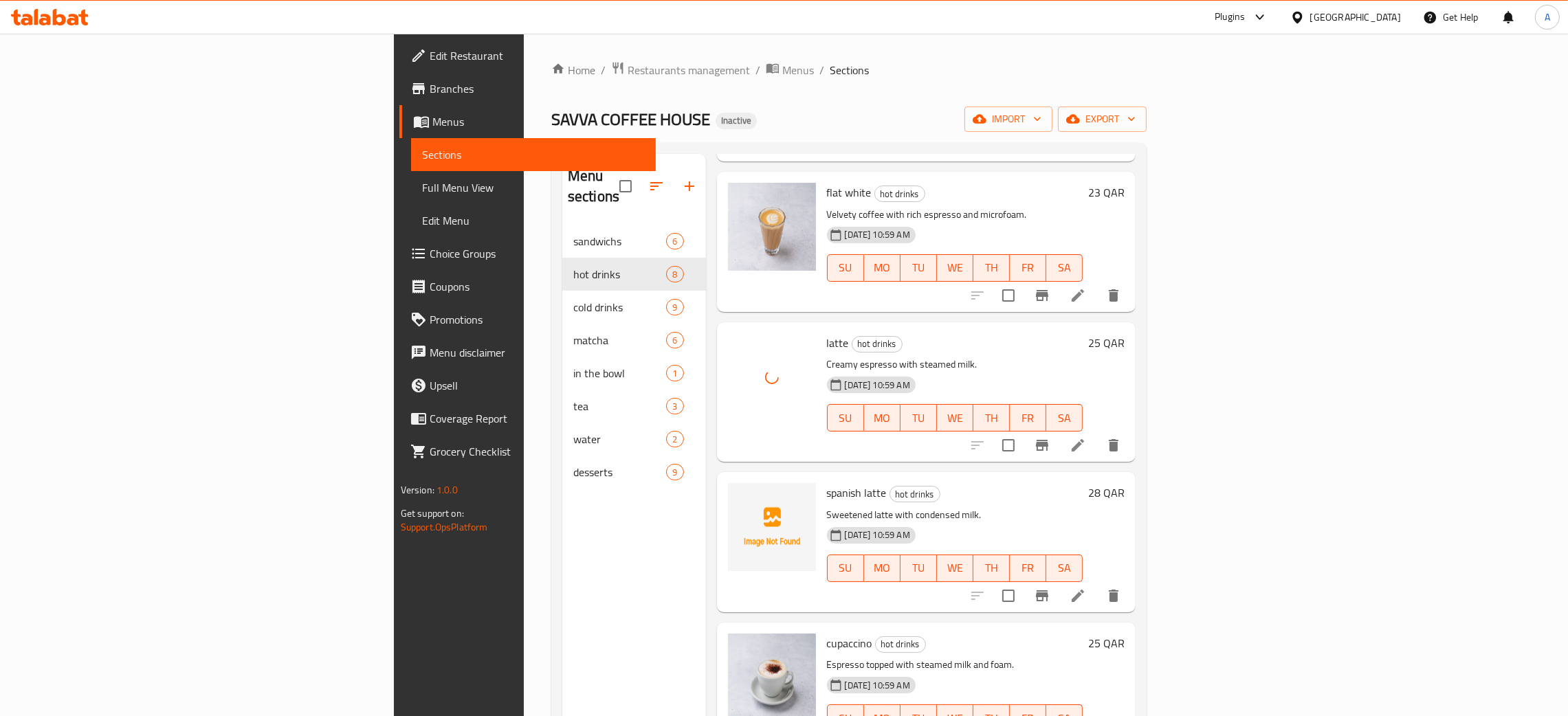
scroll to position [517, 0]
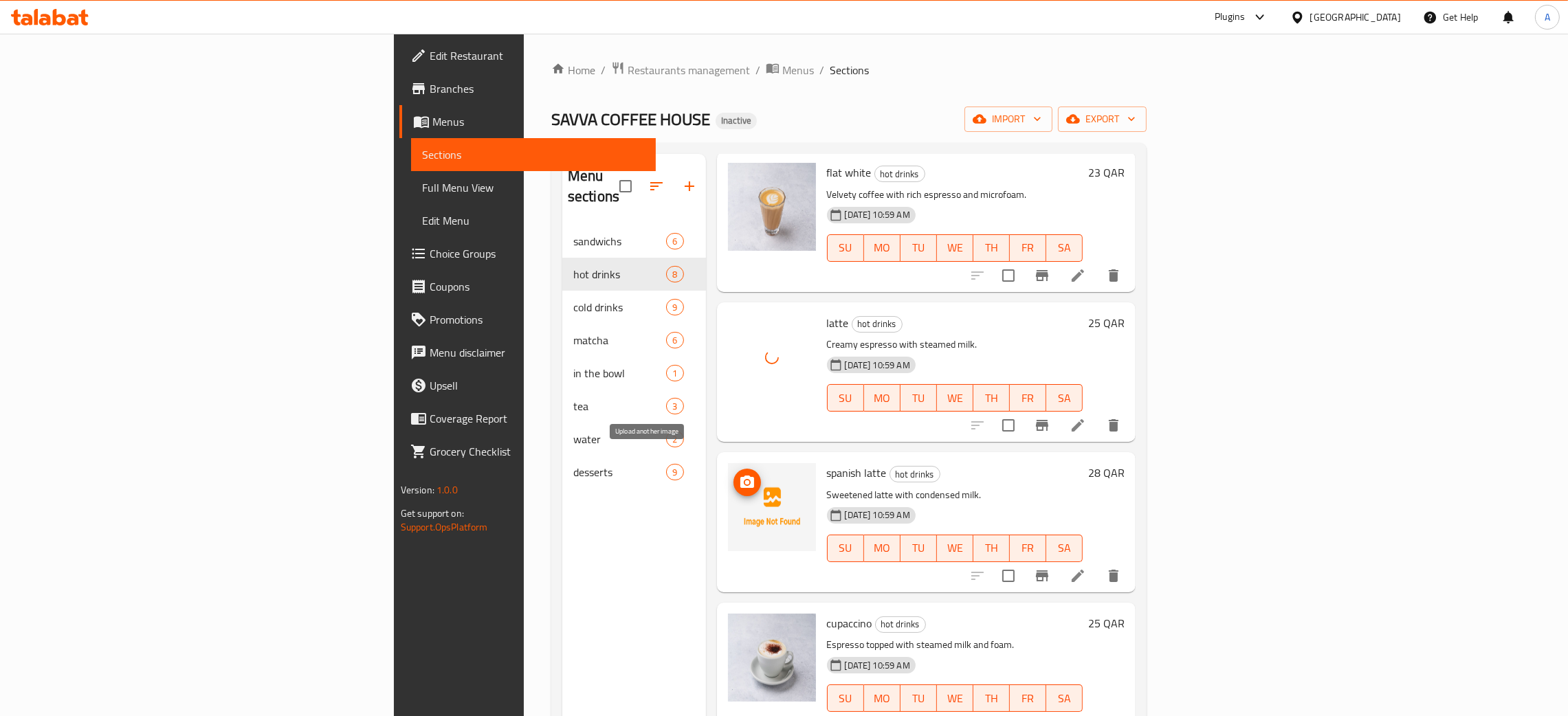
click at [740, 476] on icon "upload picture" at bounding box center [747, 482] width 13 height 13
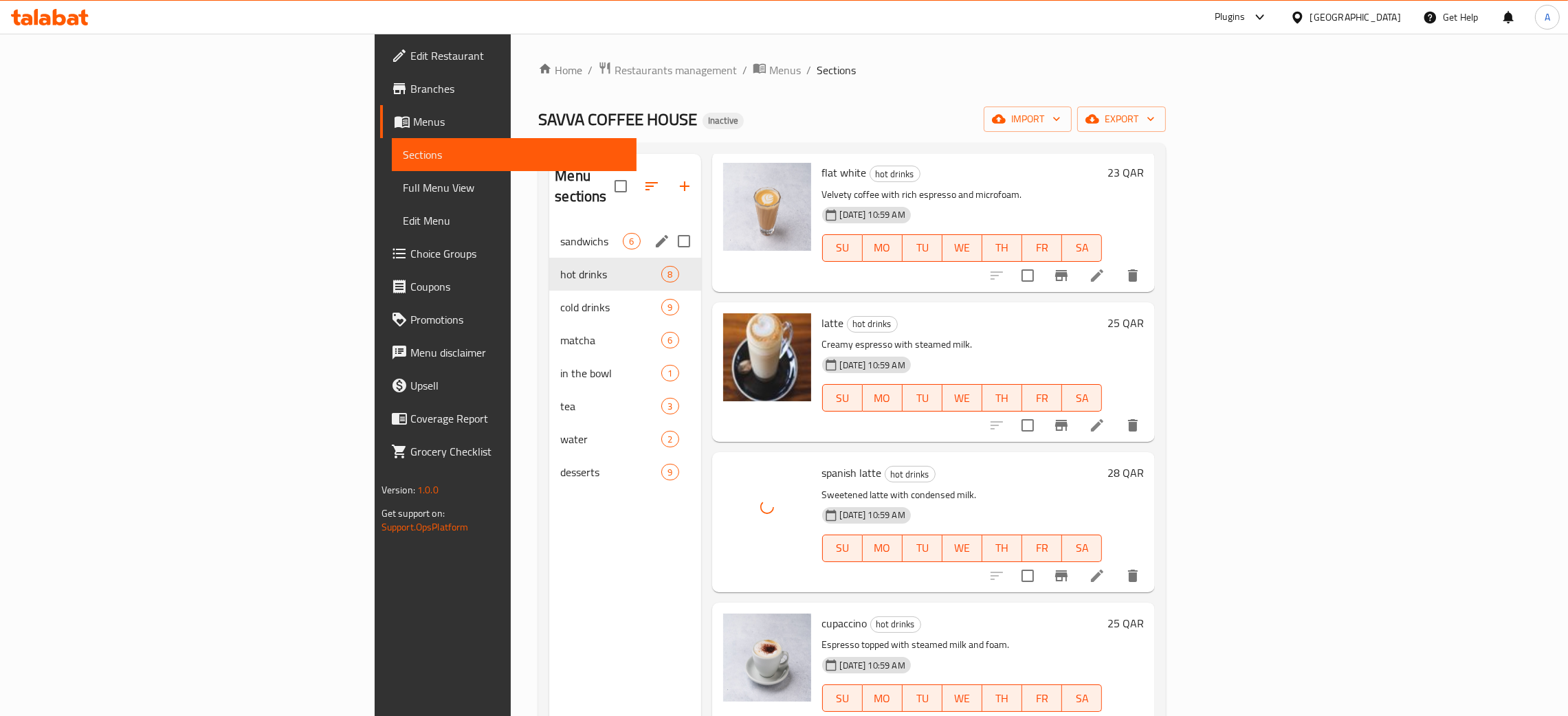
click at [549, 230] on div "sandwichs 6" at bounding box center [625, 241] width 151 height 33
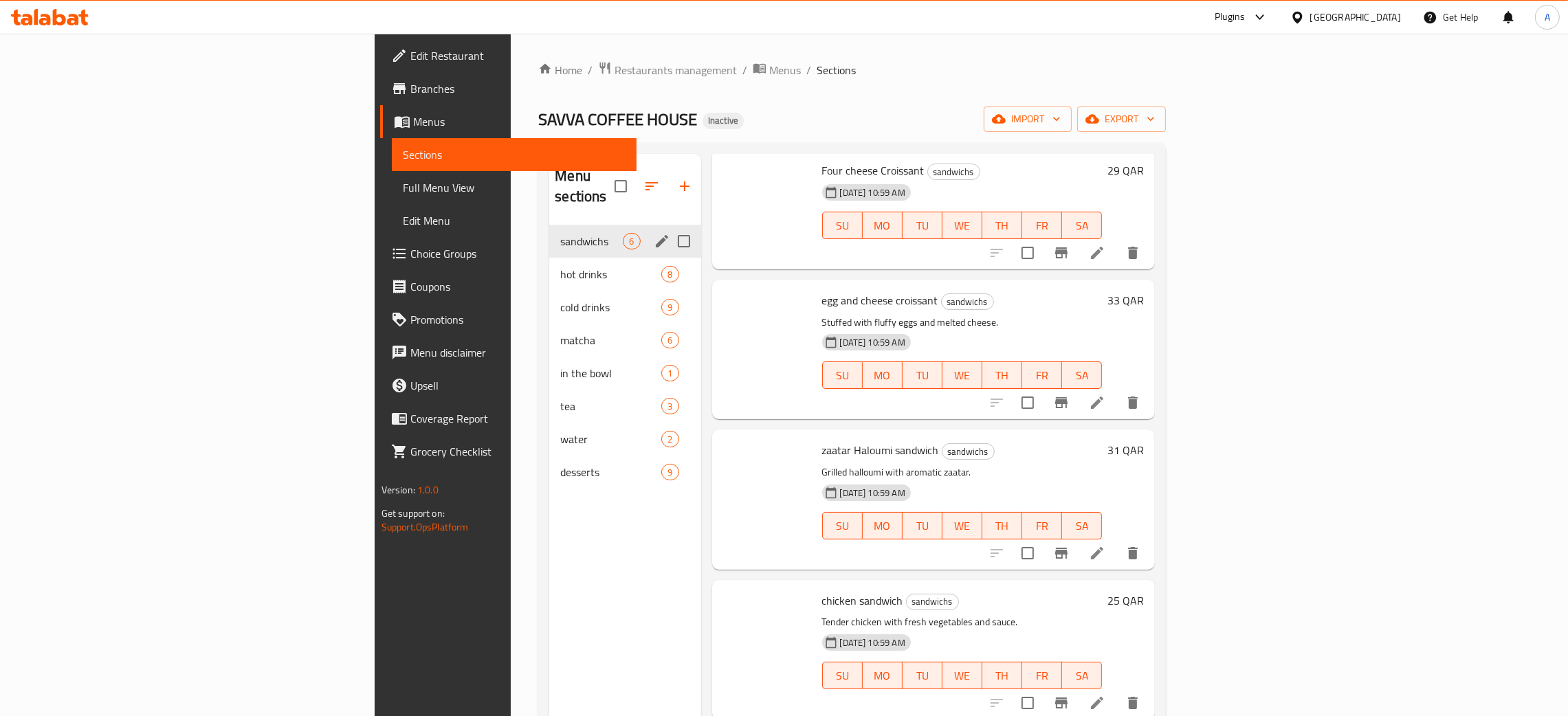
scroll to position [198, 0]
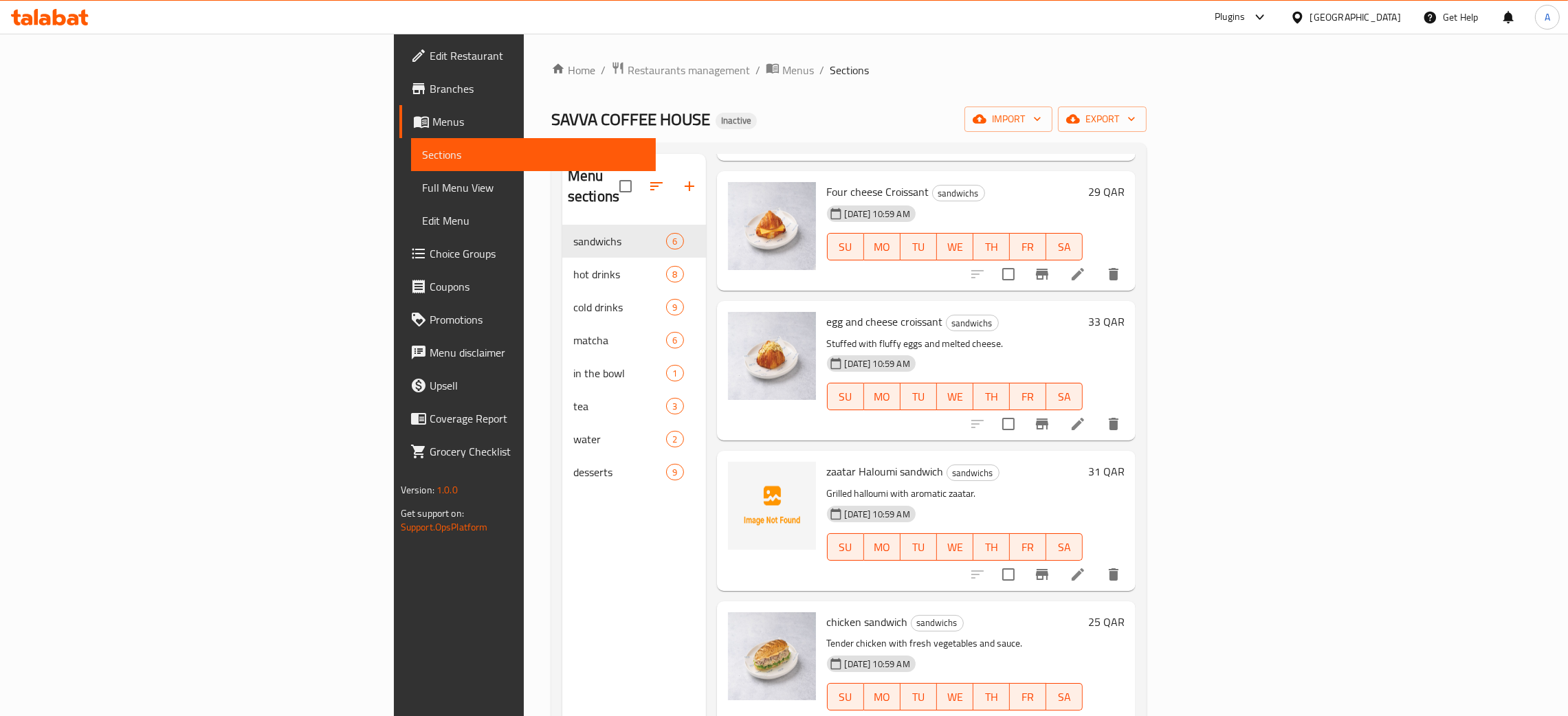
click at [1383, 15] on div "[GEOGRAPHIC_DATA]" at bounding box center [1356, 17] width 90 height 15
click at [57, 28] on div at bounding box center [49, 17] width 100 height 28
click at [57, 23] on icon at bounding box center [59, 17] width 13 height 16
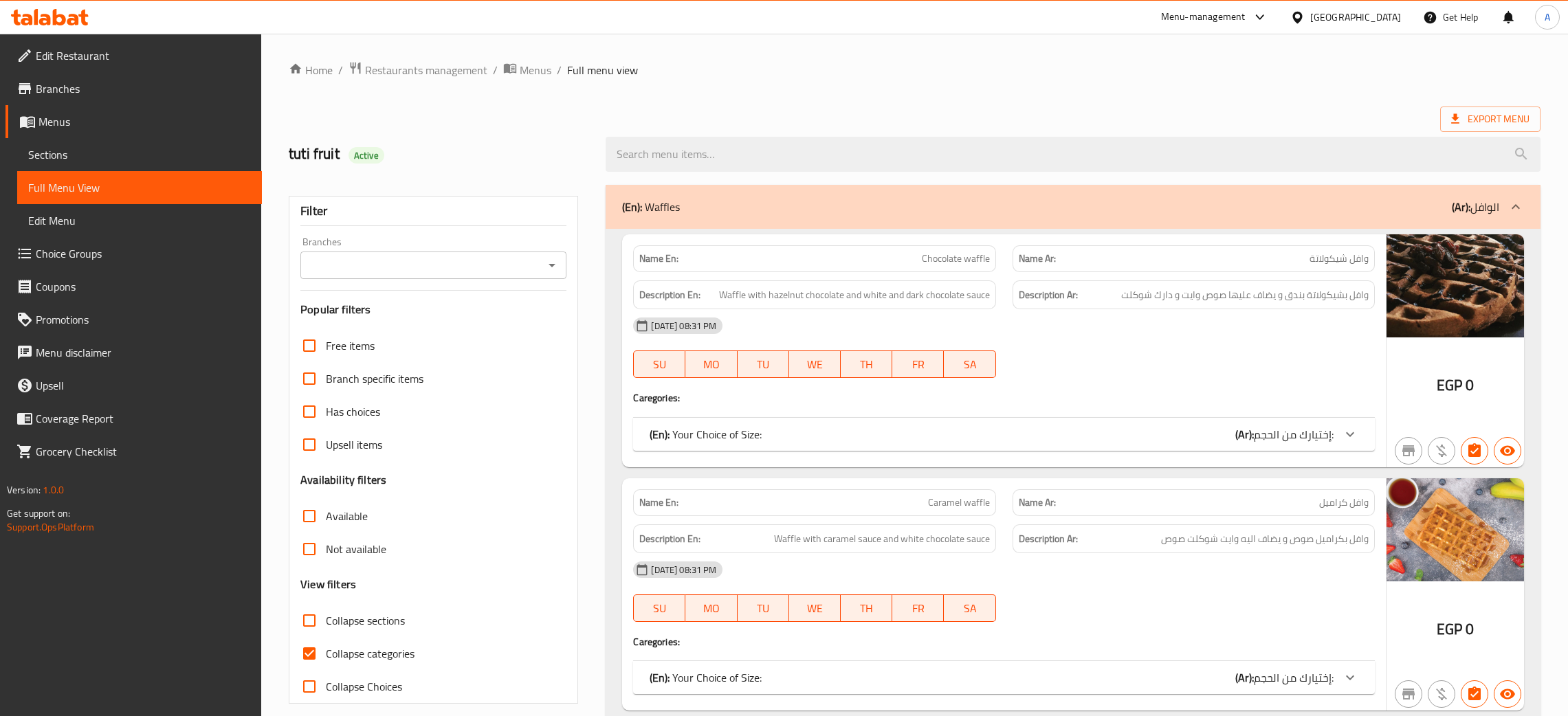
click at [1383, 20] on div "[GEOGRAPHIC_DATA]" at bounding box center [1356, 17] width 90 height 15
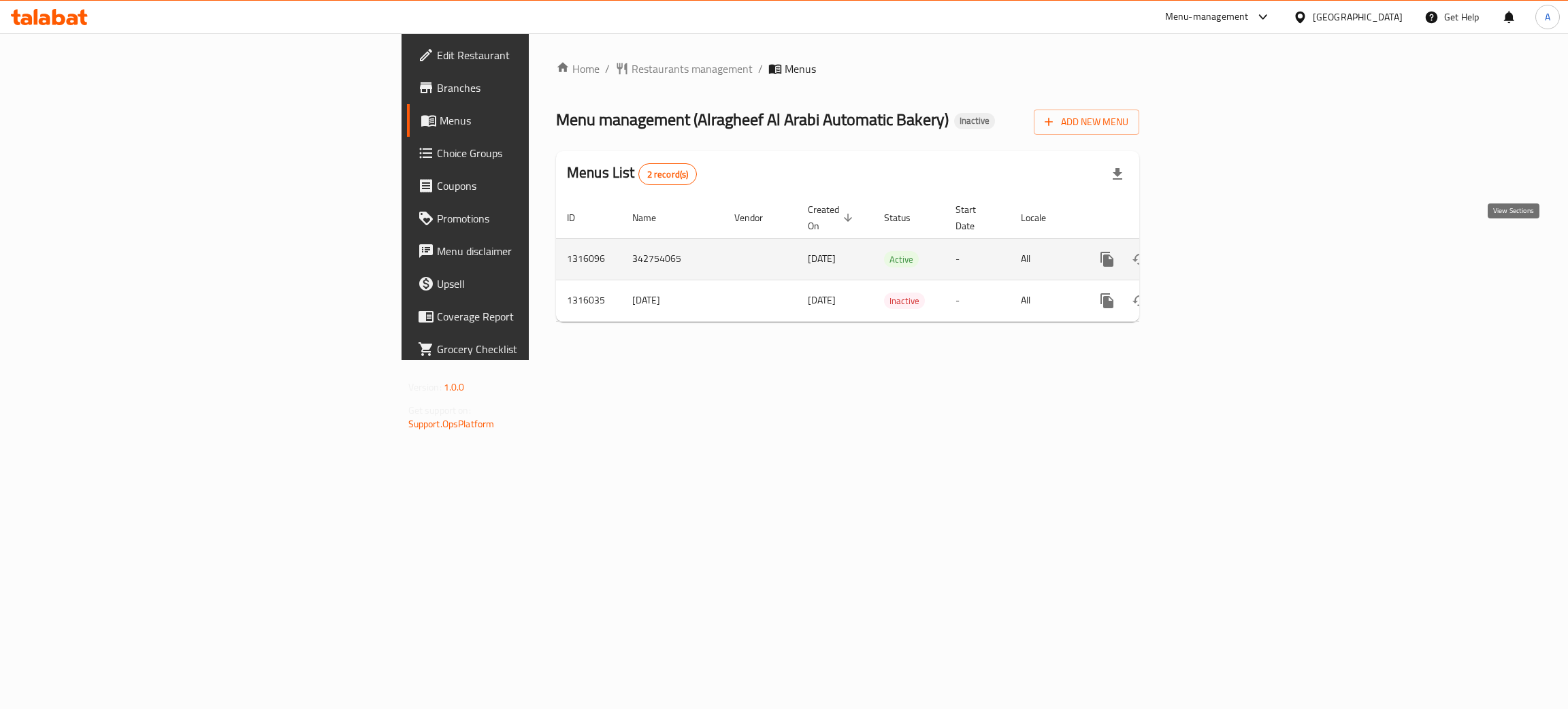
click at [1213, 251] on icon "enhanced table" at bounding box center [1205, 259] width 16 height 16
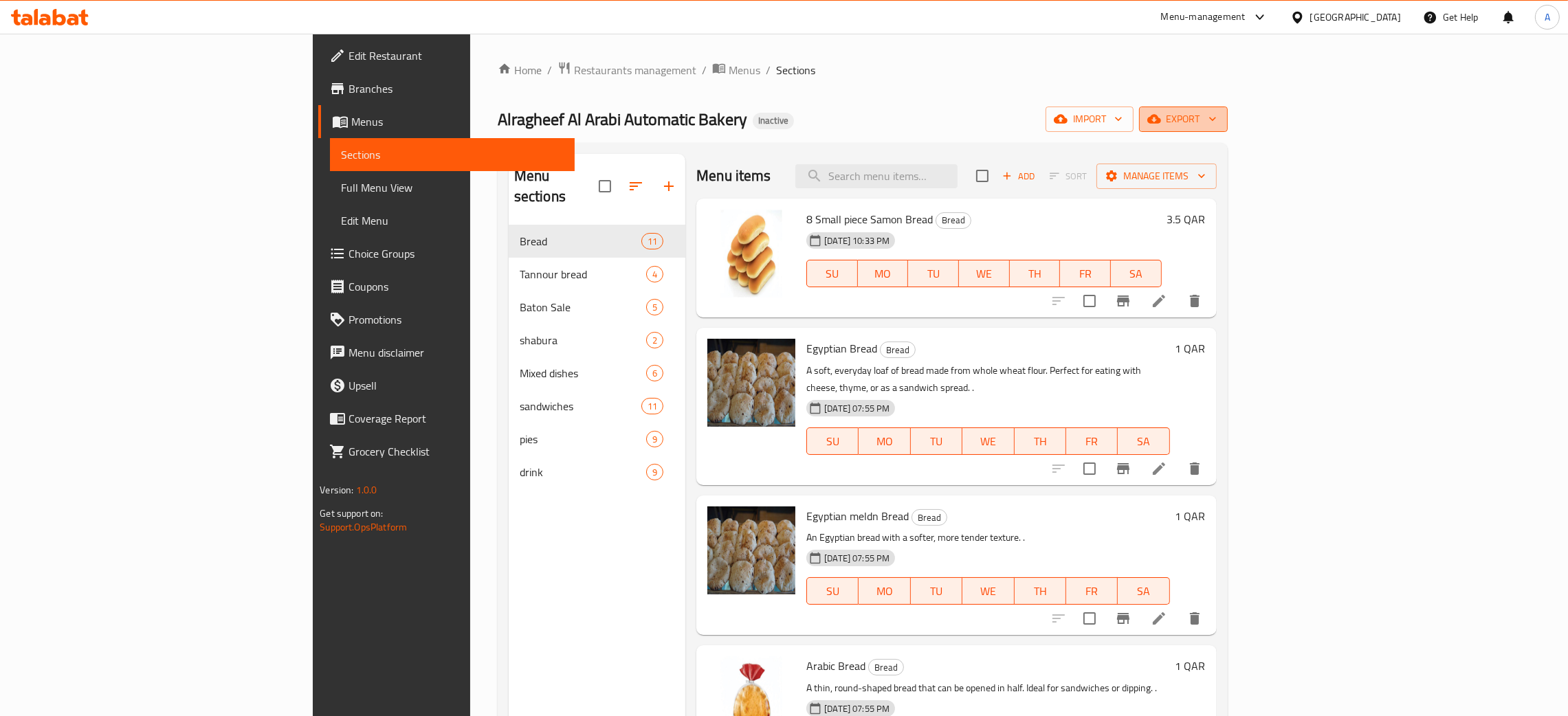
click at [1228, 115] on button "export" at bounding box center [1183, 119] width 88 height 25
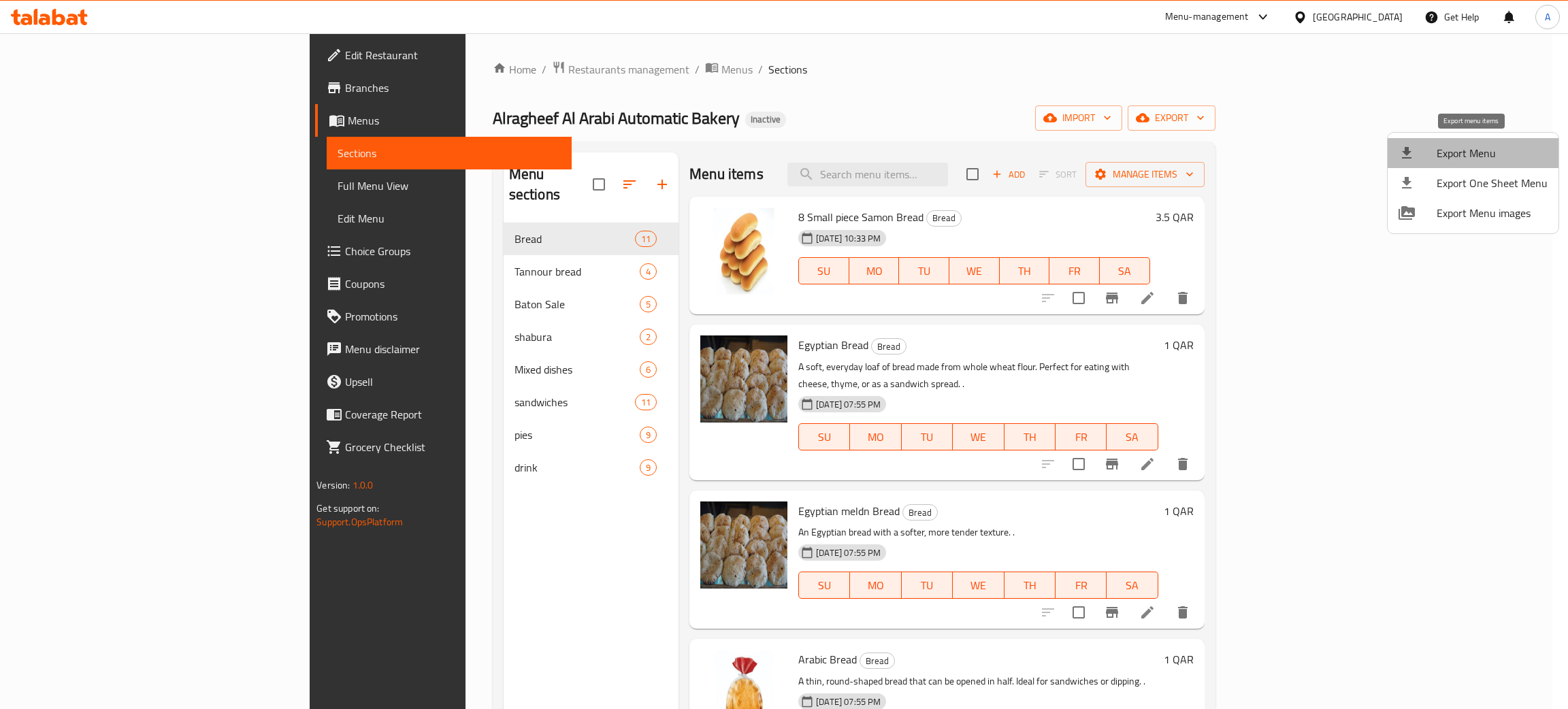
click at [1479, 151] on span "Export Menu" at bounding box center [1492, 153] width 111 height 16
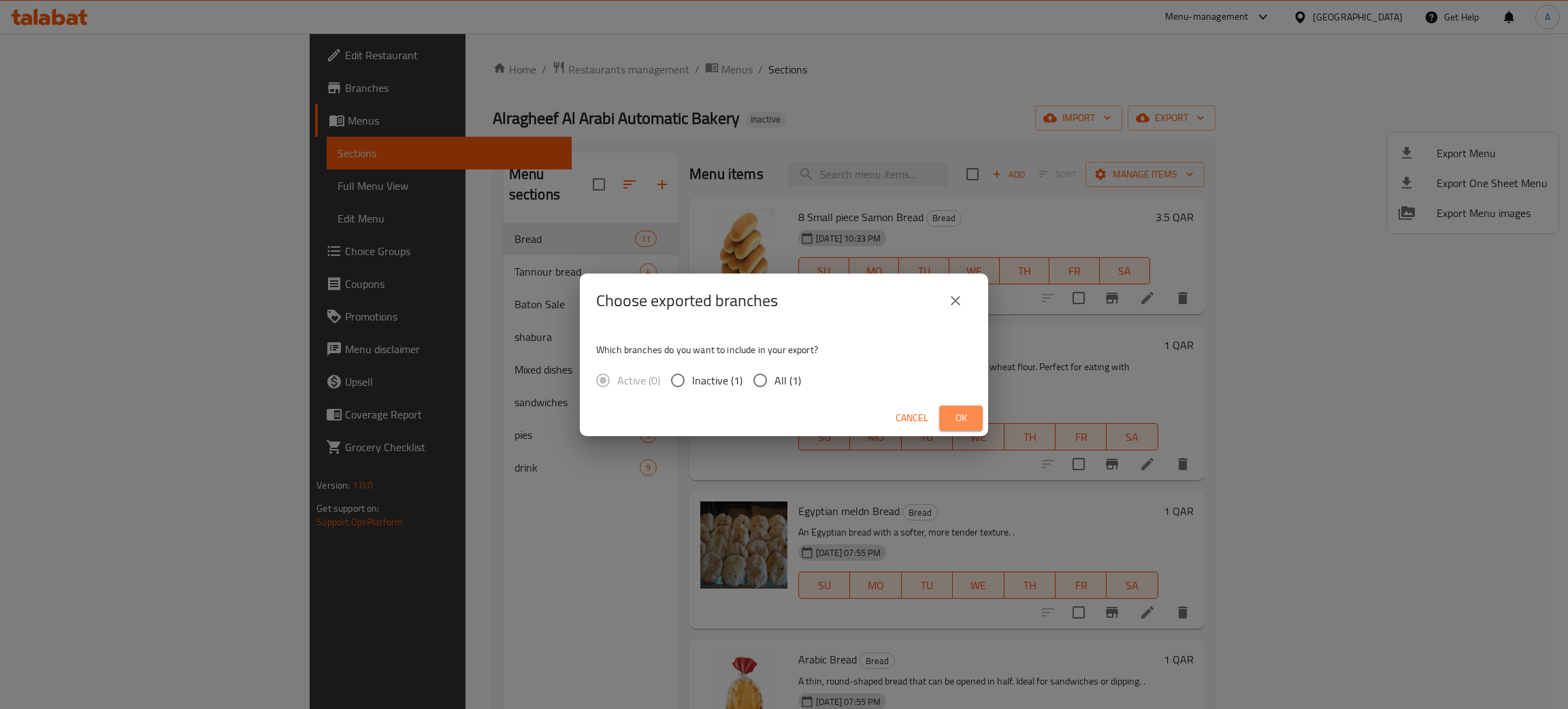
click at [965, 421] on span "Ok" at bounding box center [961, 418] width 22 height 17
